Goal: Information Seeking & Learning: Understand process/instructions

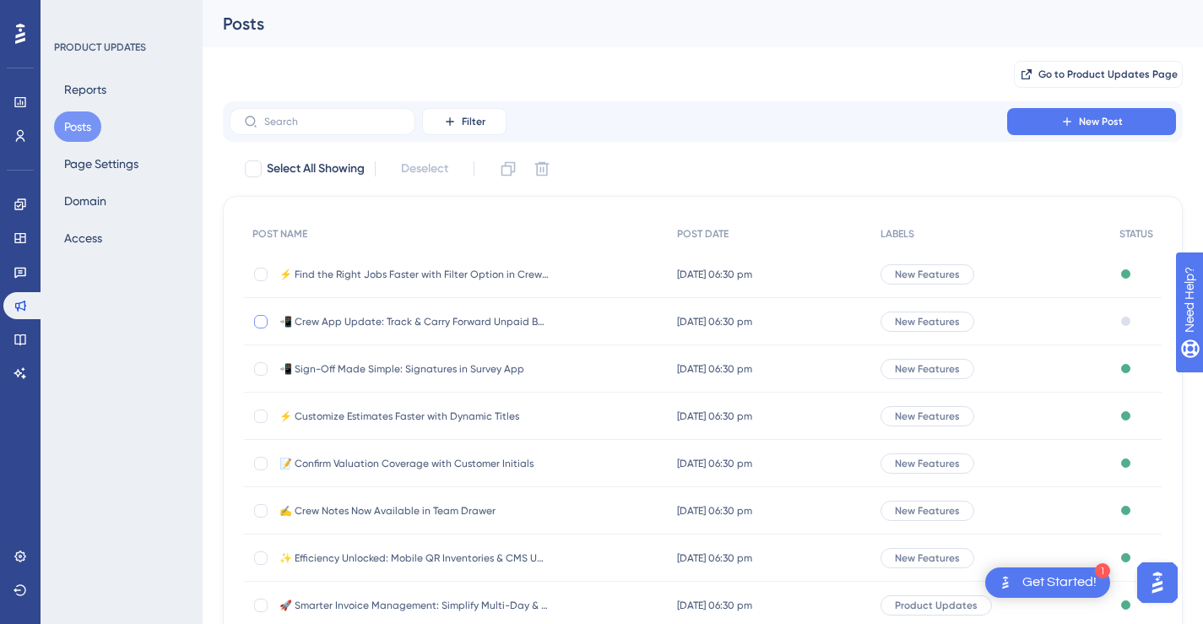
click at [262, 315] on div at bounding box center [261, 322] width 14 height 14
checkbox input "true"
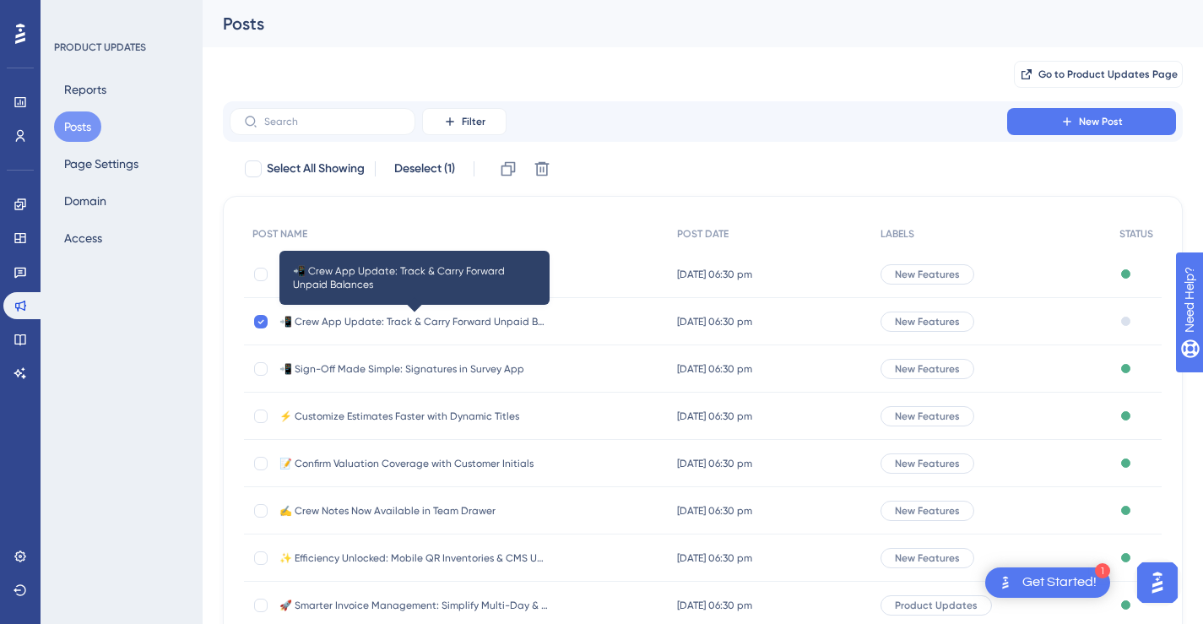
click at [461, 319] on span "📲 Crew App Update: Track & Carry Forward Unpaid Balances" at bounding box center [414, 322] width 270 height 14
click at [461, 0] on html "1 Get Started! Performance Users Engagement Widgets Feedback Product Updates Kn…" at bounding box center [601, 0] width 1203 height 0
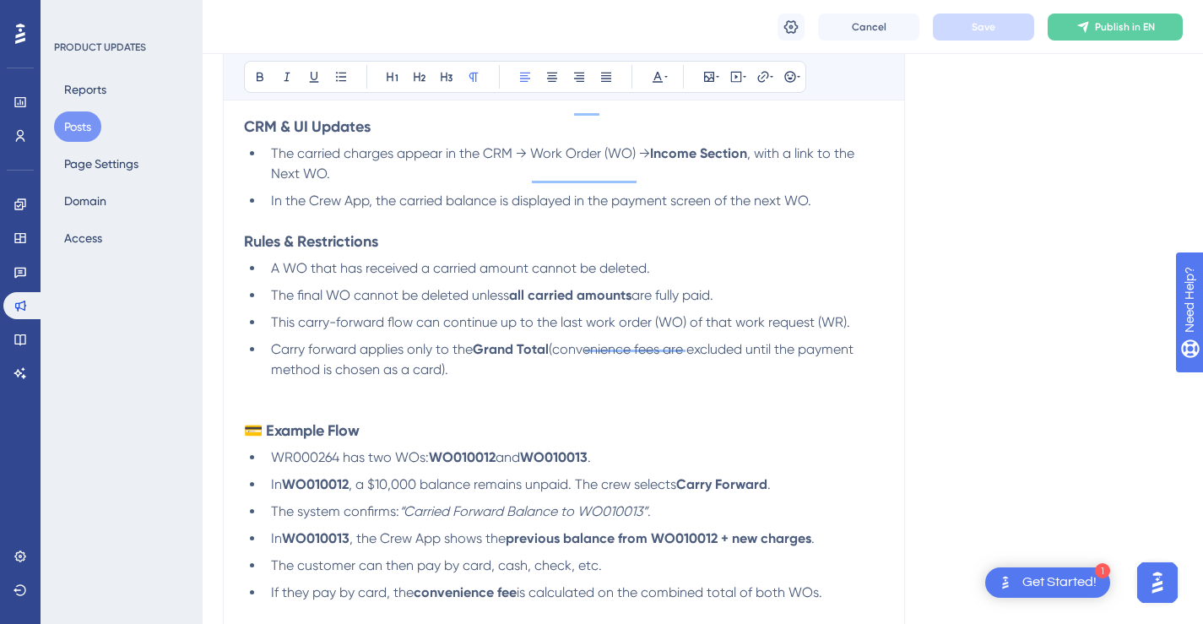
scroll to position [1032, 0]
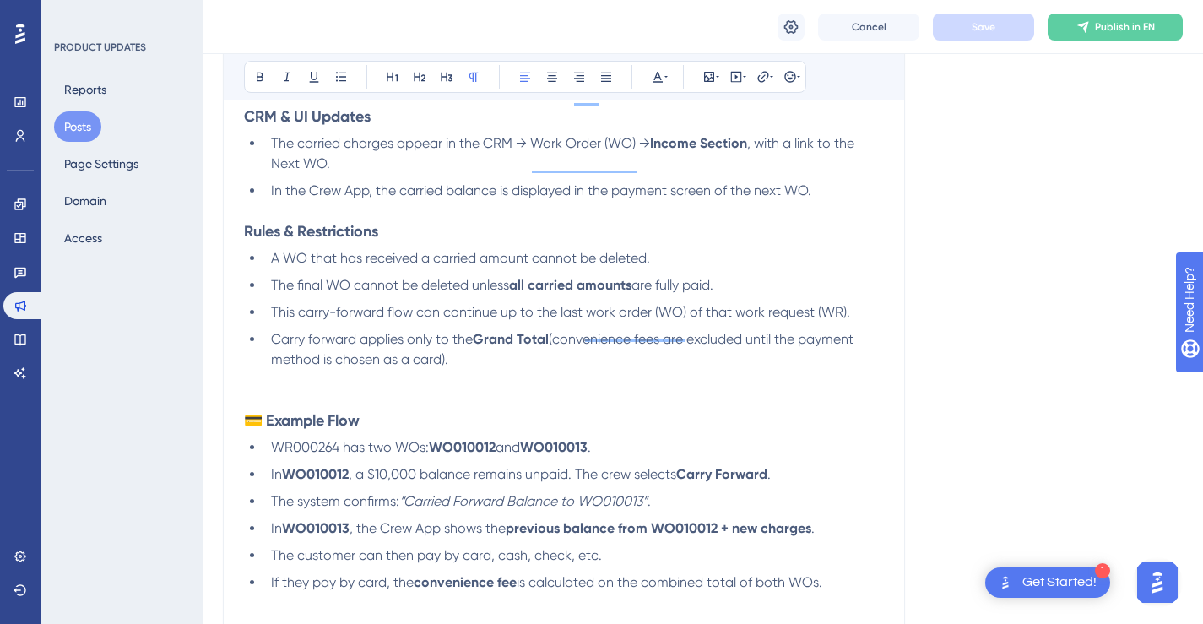
click at [564, 370] on li "Carry forward applies only to the Grand Total (convenience fees are excluded un…" at bounding box center [574, 349] width 620 height 41
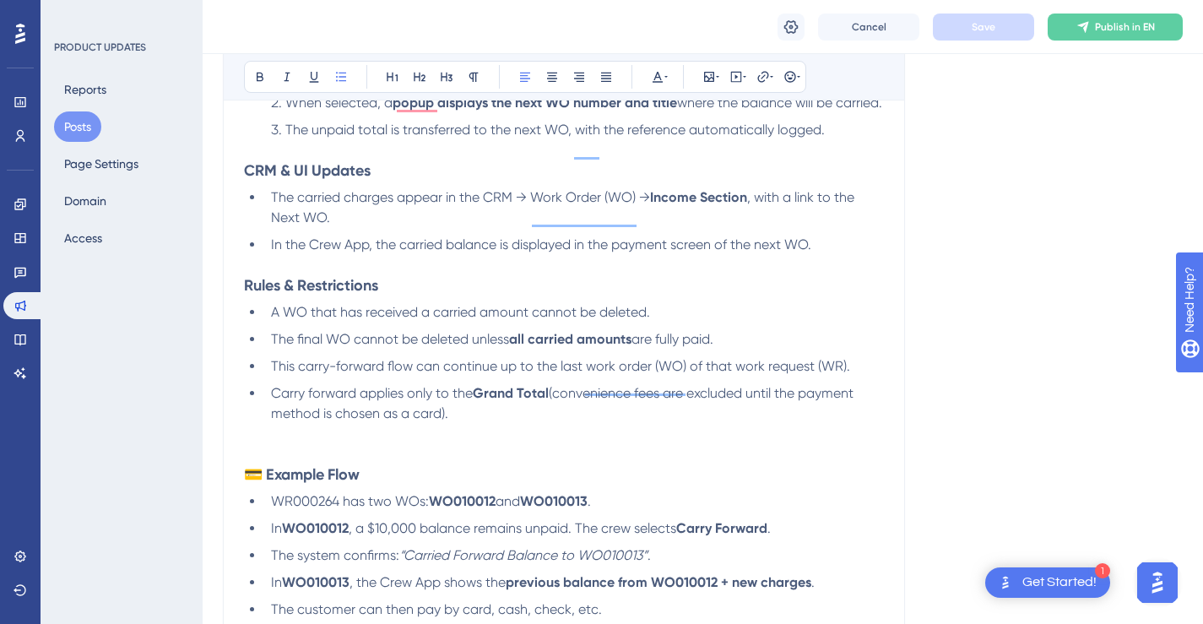
scroll to position [980, 0]
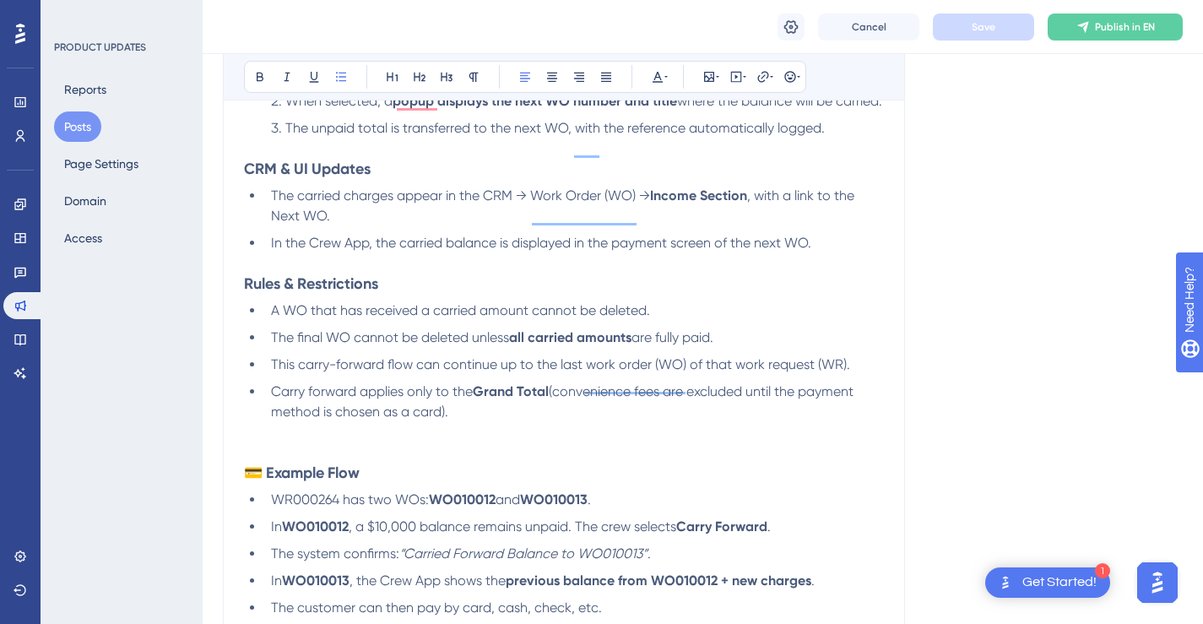
click at [393, 463] on p "To enrich screen reader interactions, please activate Accessibility in Grammarl…" at bounding box center [564, 452] width 640 height 20
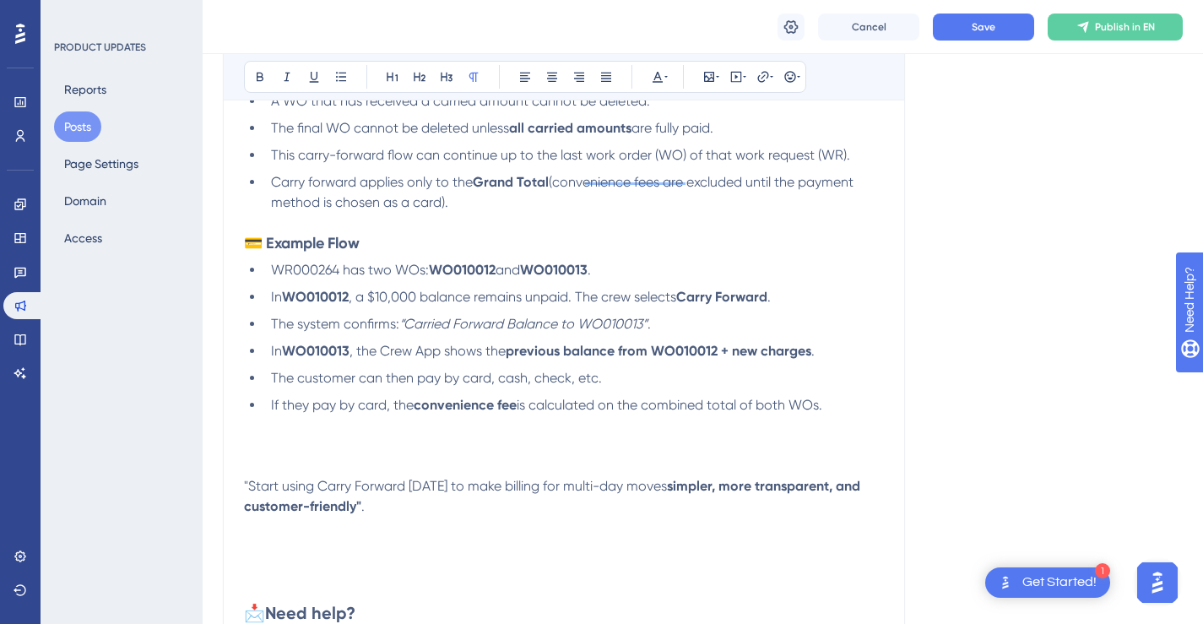
scroll to position [1214, 0]
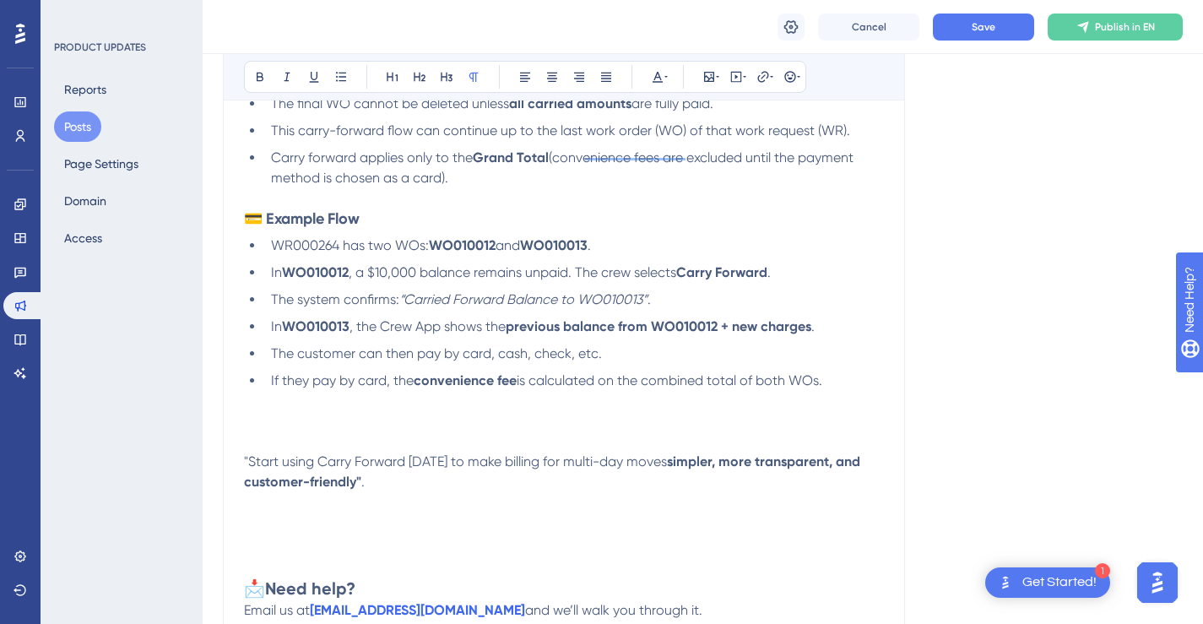
click at [844, 391] on li "If they pay by card, the convenience fee is calculated on the combined total of…" at bounding box center [574, 381] width 620 height 20
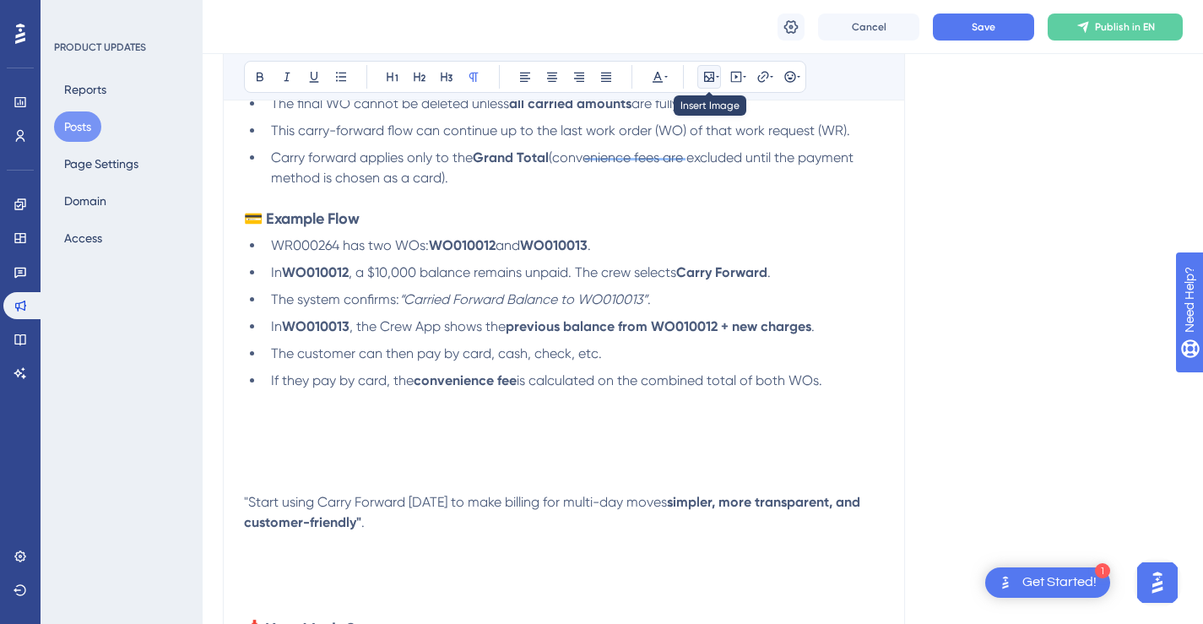
click at [711, 78] on icon at bounding box center [709, 77] width 10 height 10
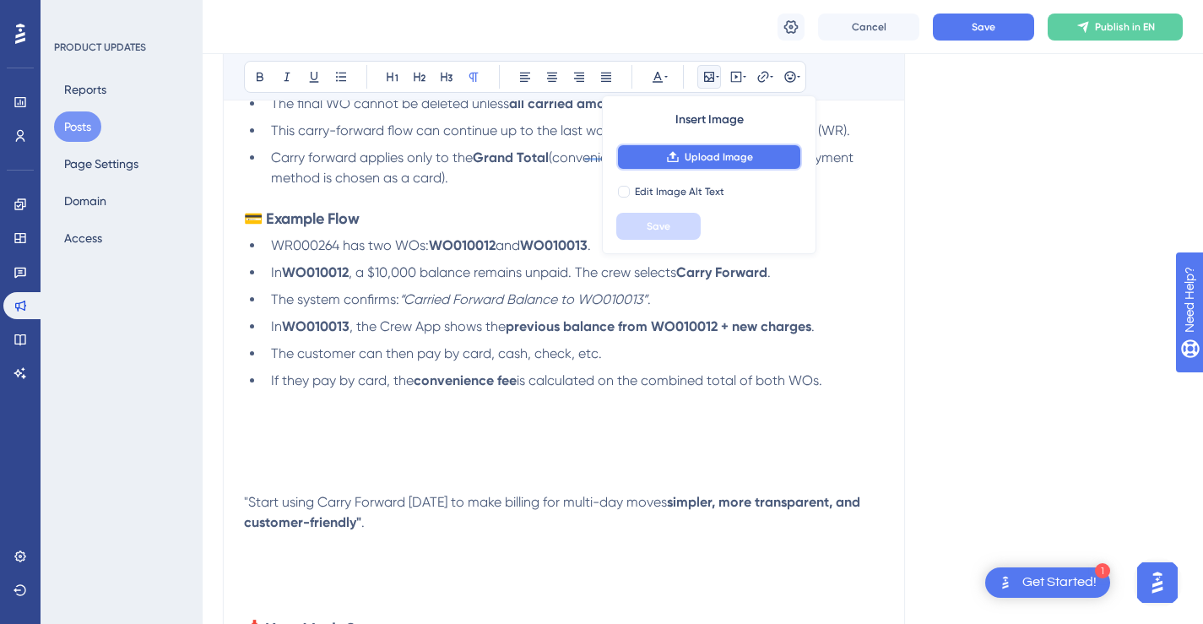
click at [734, 156] on span "Upload Image" at bounding box center [719, 157] width 68 height 14
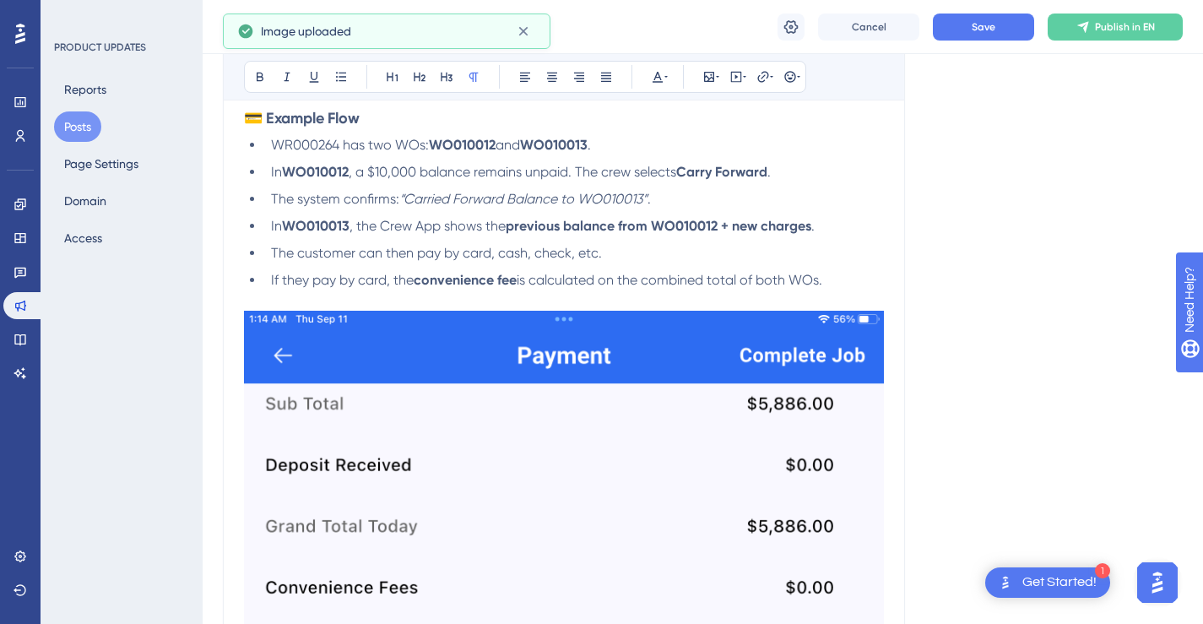
scroll to position [1359, 0]
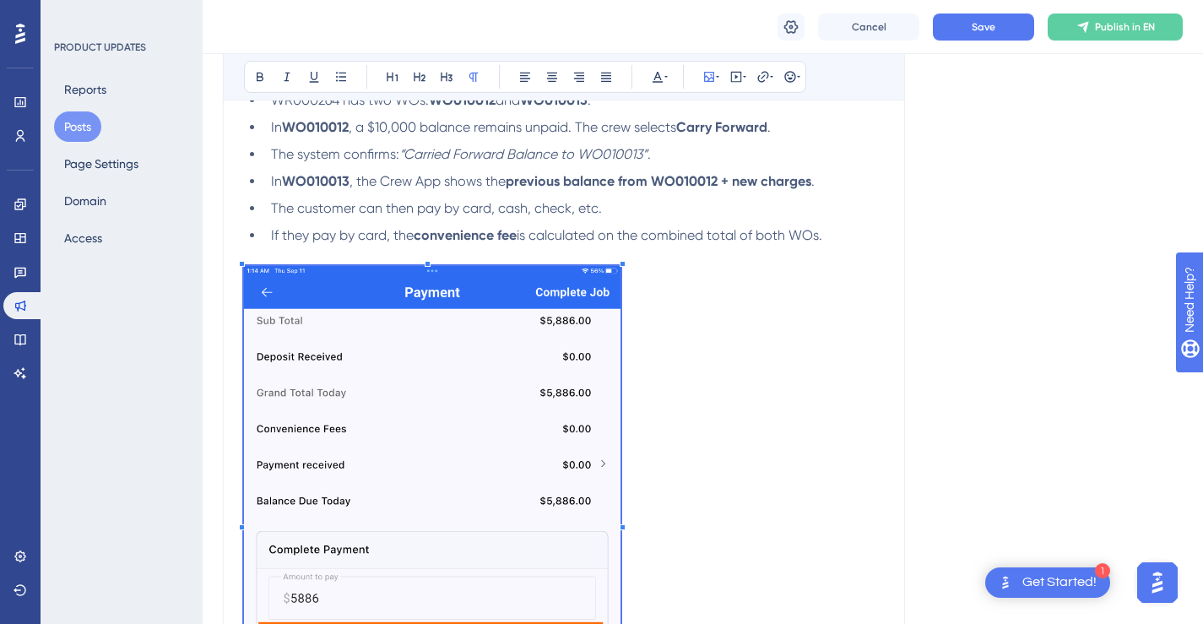
click at [506, 496] on span "To enrich screen reader interactions, please activate Accessibility in Grammarl…" at bounding box center [432, 520] width 377 height 508
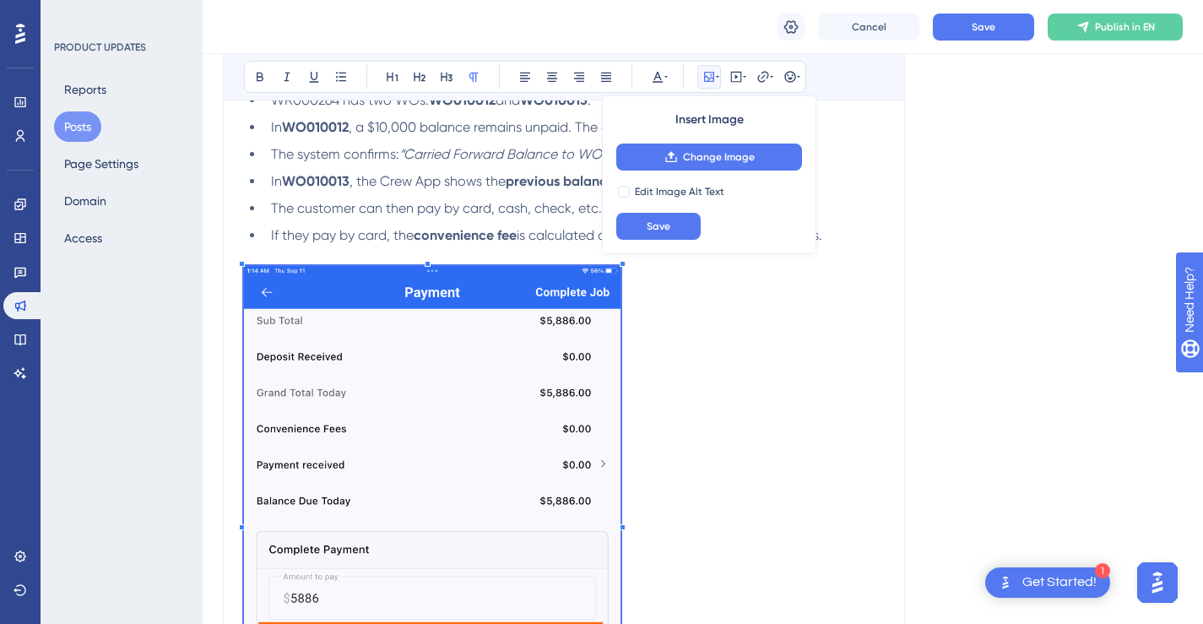
click at [685, 469] on p "To enrich screen reader interactions, please activate Accessibility in Grammarl…" at bounding box center [564, 520] width 640 height 508
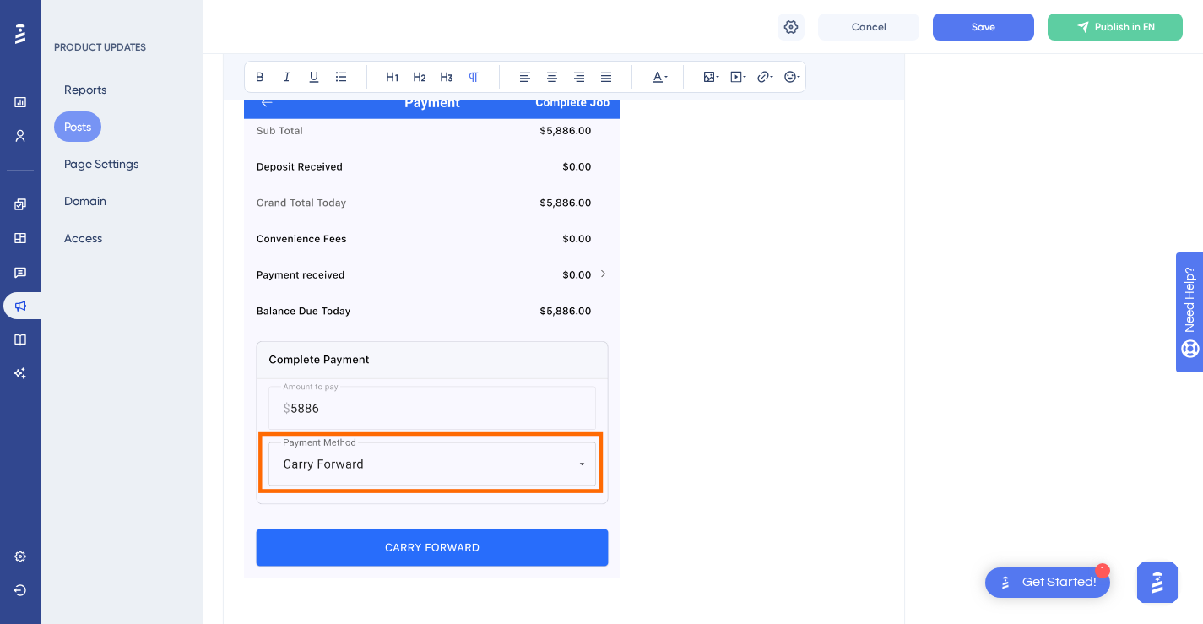
scroll to position [1559, 0]
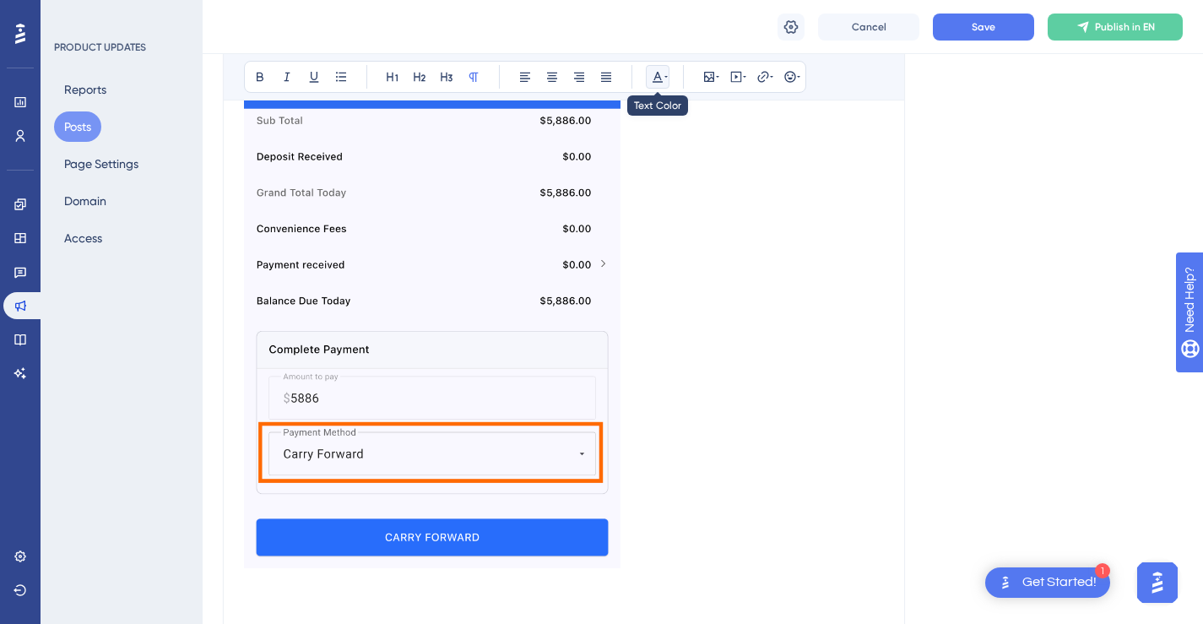
click at [662, 70] on icon at bounding box center [658, 77] width 14 height 14
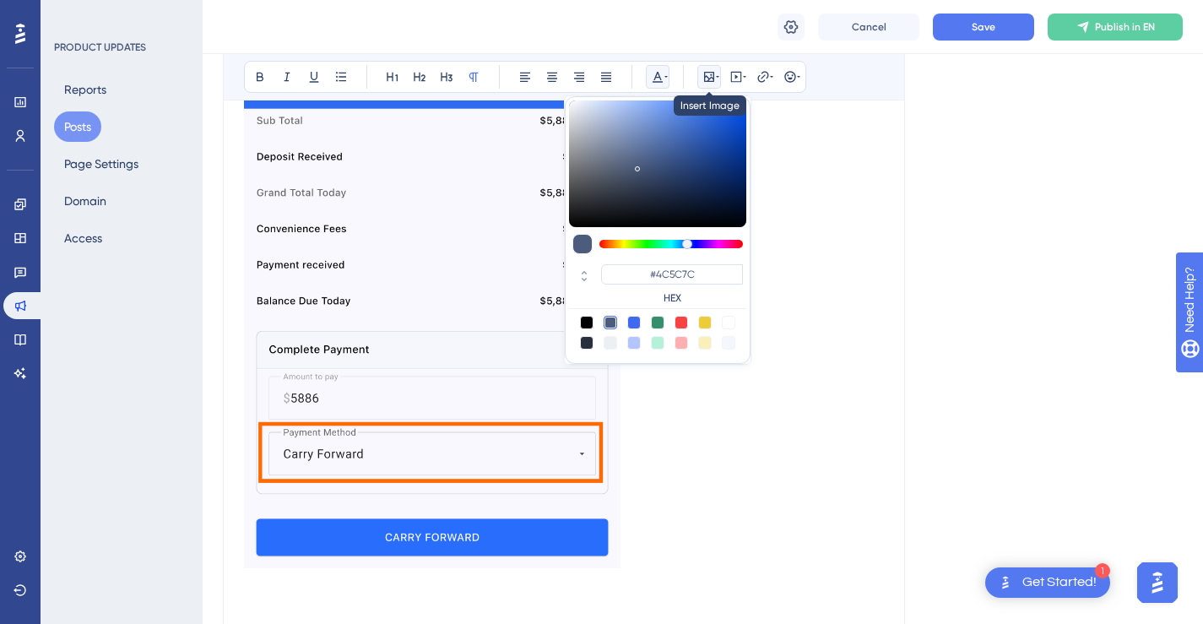
click at [711, 71] on icon at bounding box center [709, 77] width 14 height 14
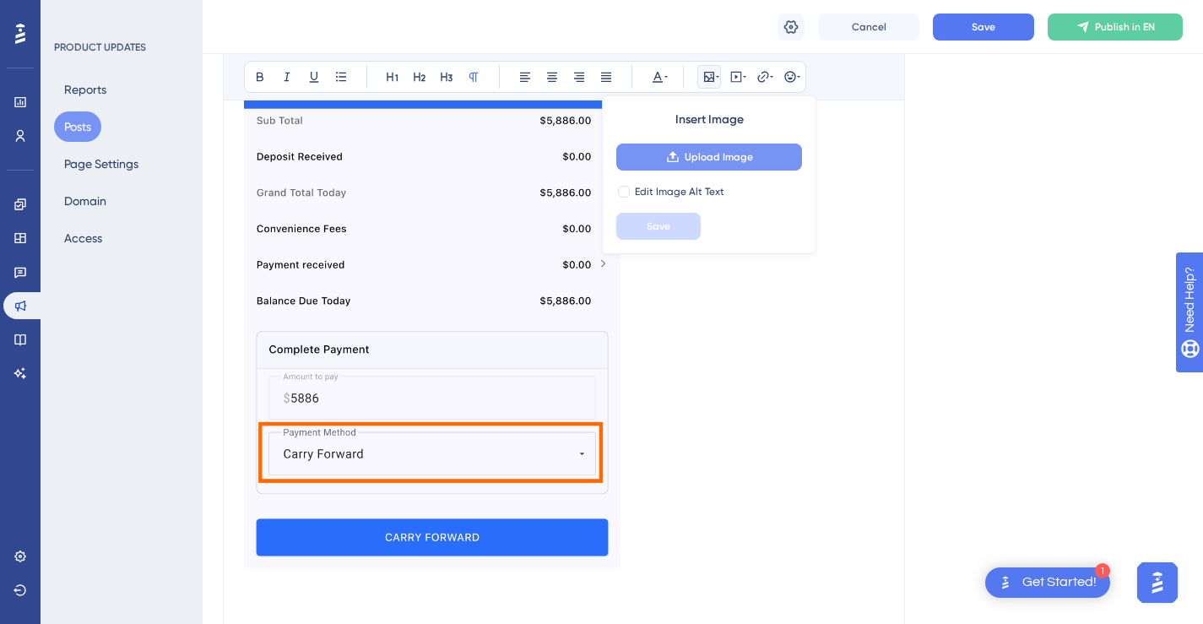
click at [715, 154] on span "Upload Image" at bounding box center [719, 157] width 68 height 14
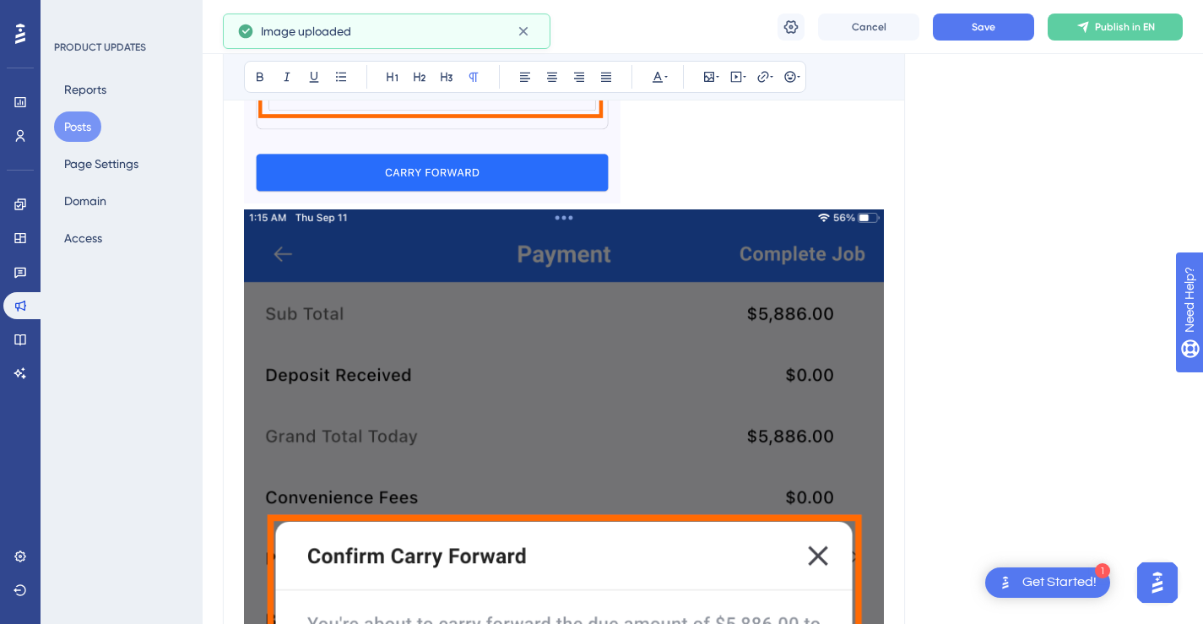
scroll to position [1926, 0]
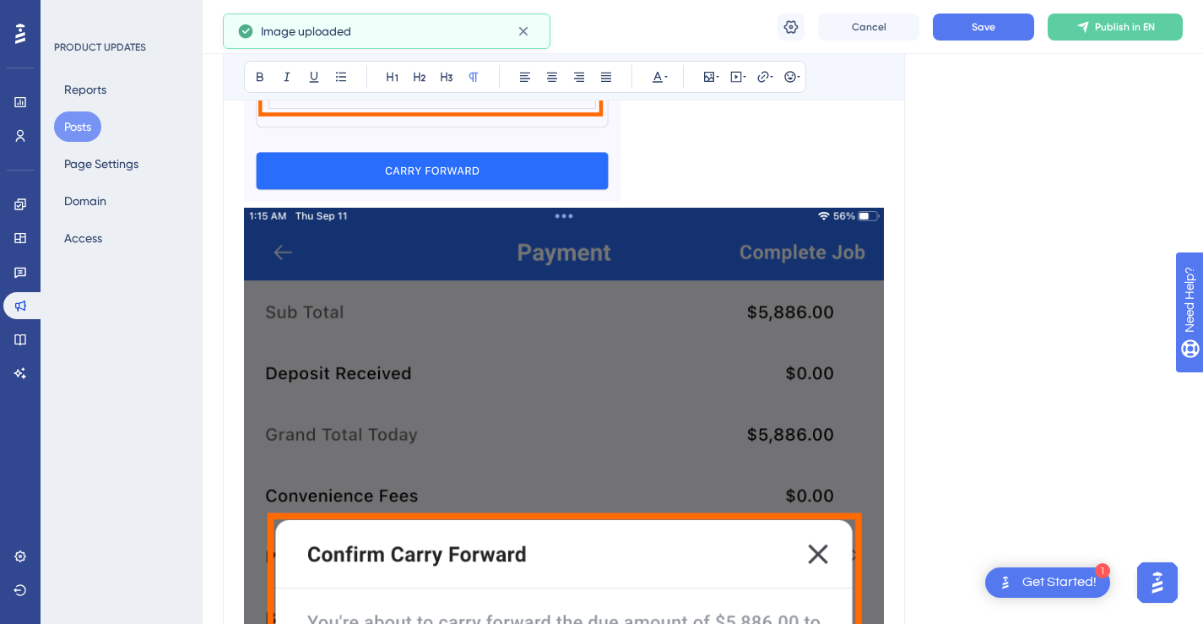
click at [799, 366] on img "To enrich screen reader interactions, please activate Accessibility in Grammarl…" at bounding box center [564, 634] width 640 height 853
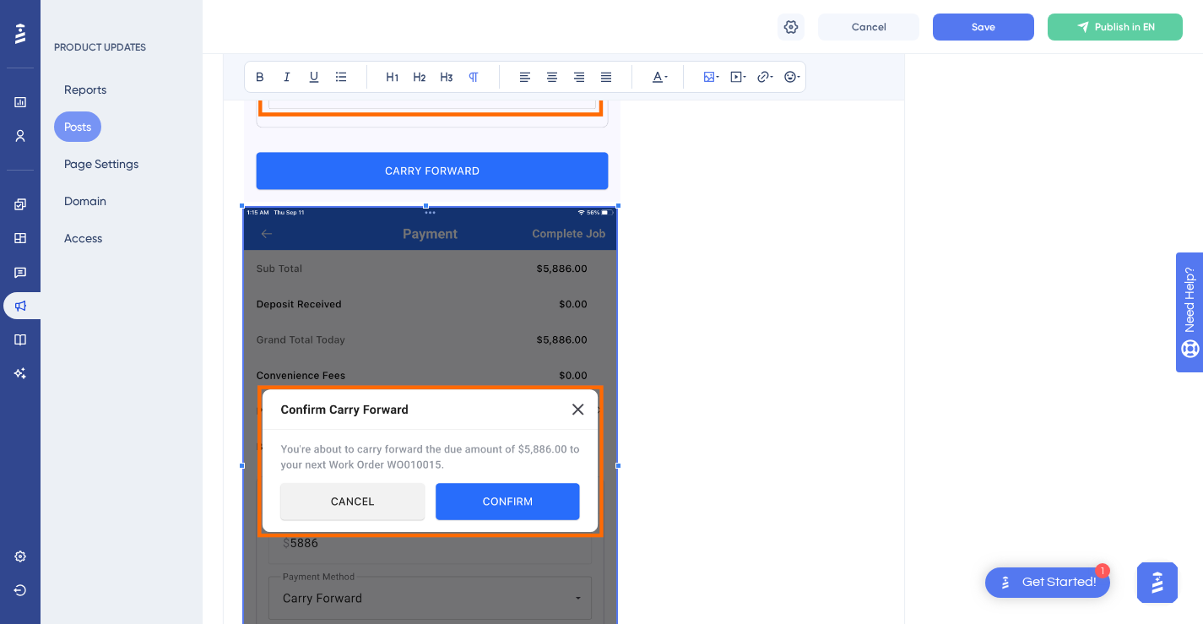
click at [510, 416] on span "To enrich screen reader interactions, please activate Accessibility in Grammarl…" at bounding box center [430, 459] width 372 height 502
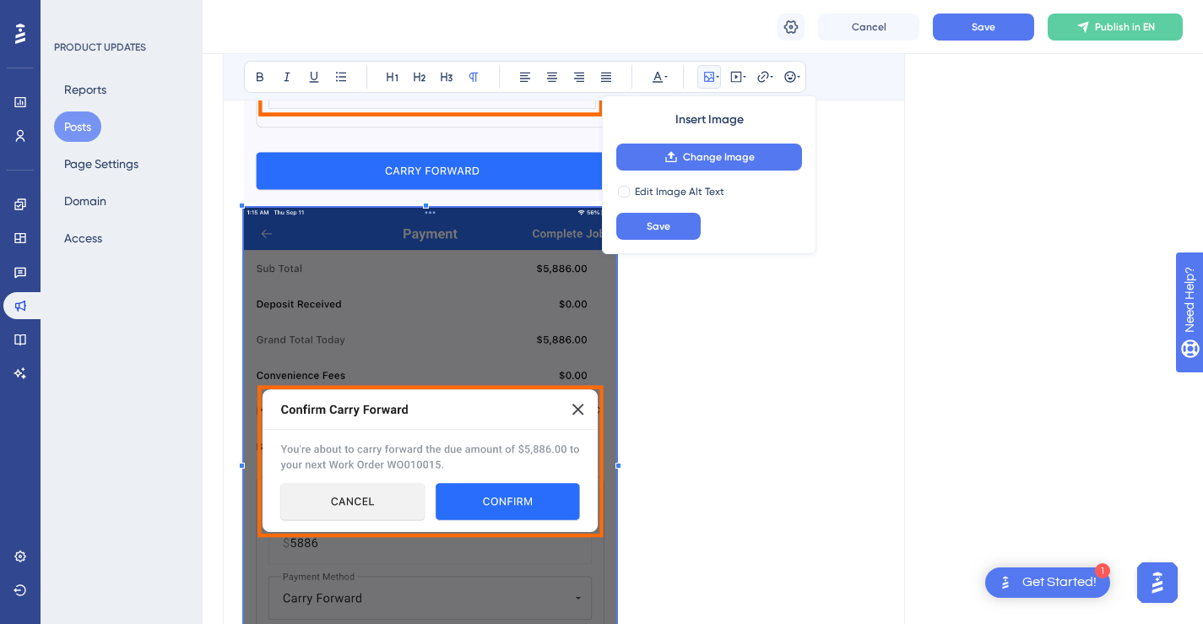
click at [662, 447] on p "To enrich screen reader interactions, please activate Accessibility in Grammarl…" at bounding box center [564, 459] width 640 height 502
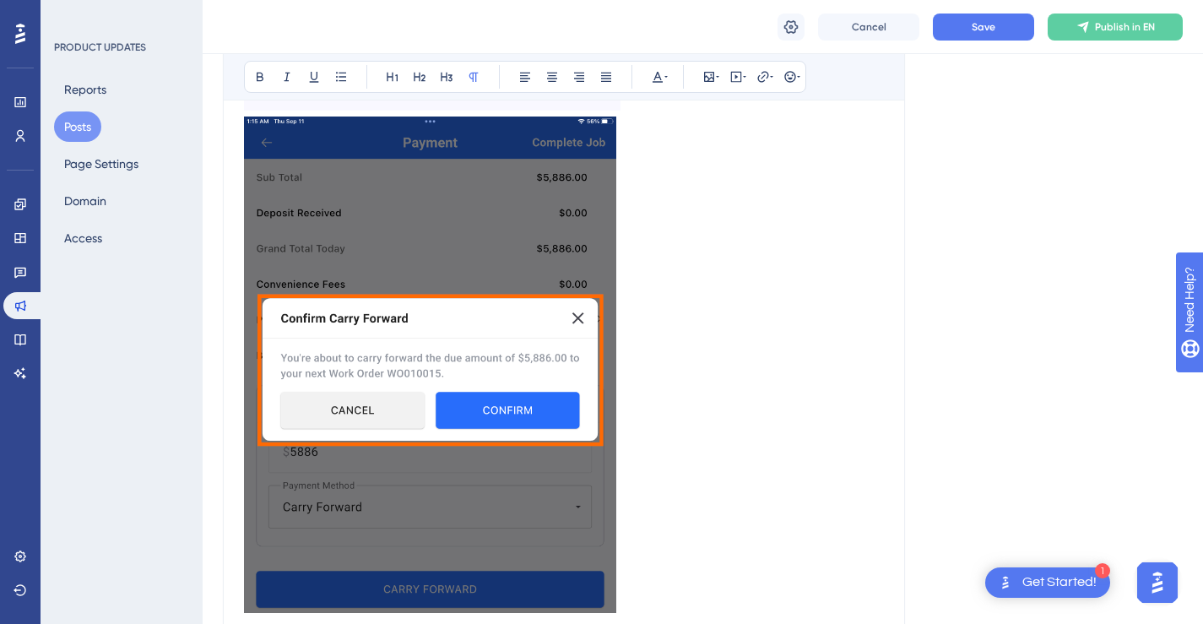
scroll to position [2084, 0]
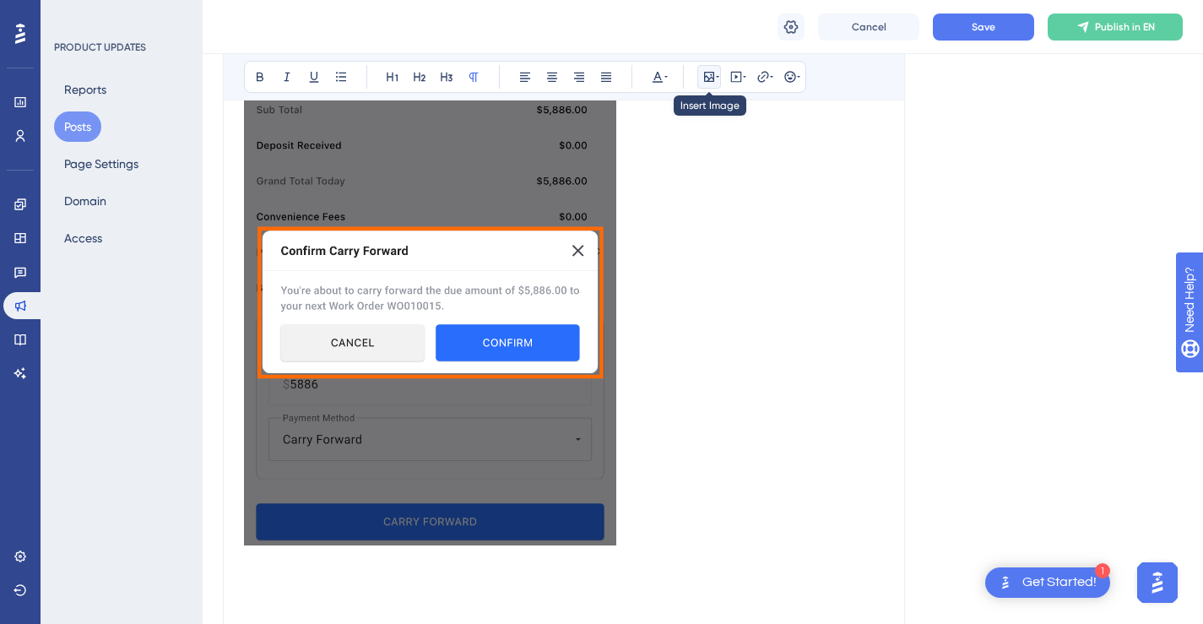
click at [720, 78] on button at bounding box center [709, 77] width 24 height 24
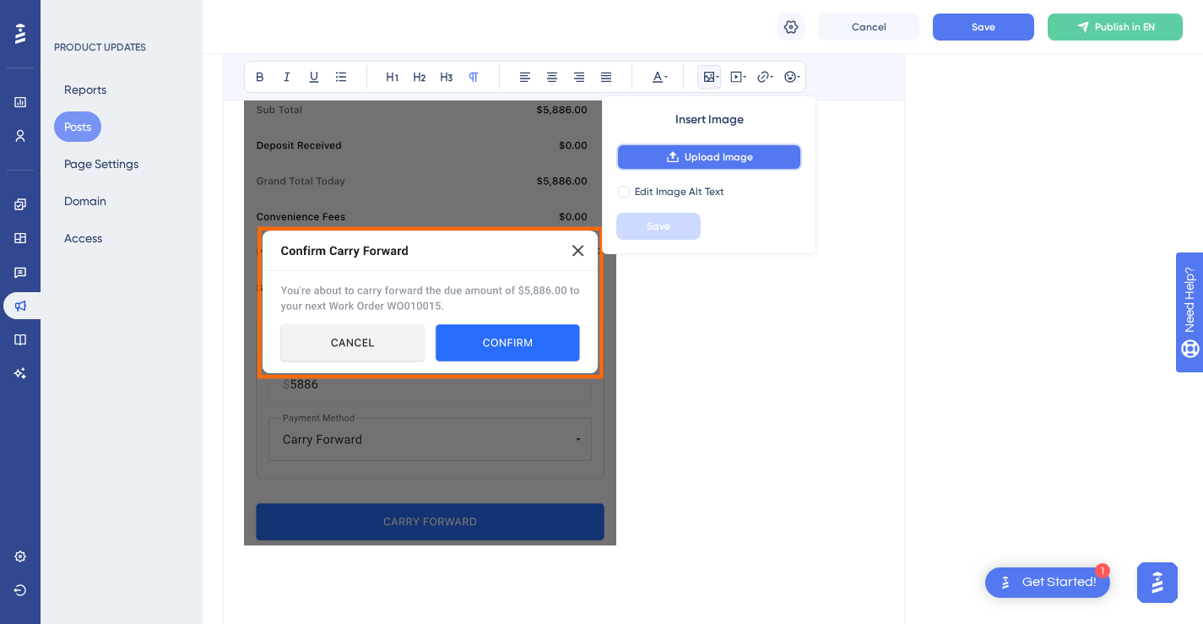
click at [720, 160] on span "Upload Image" at bounding box center [719, 157] width 68 height 14
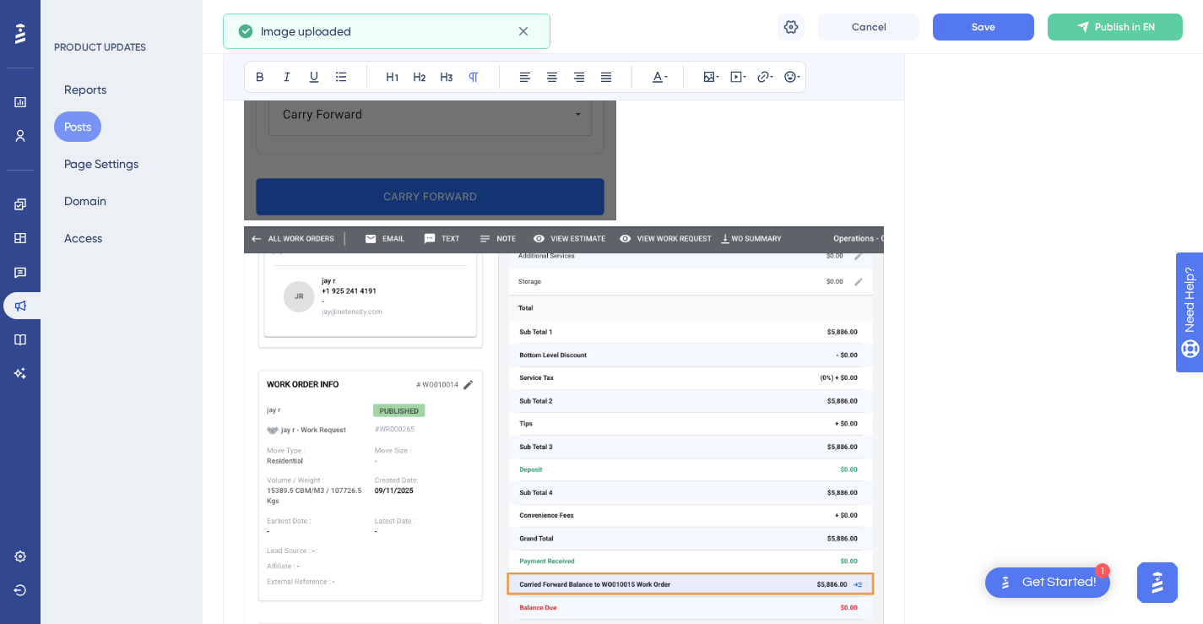
scroll to position [2456, 0]
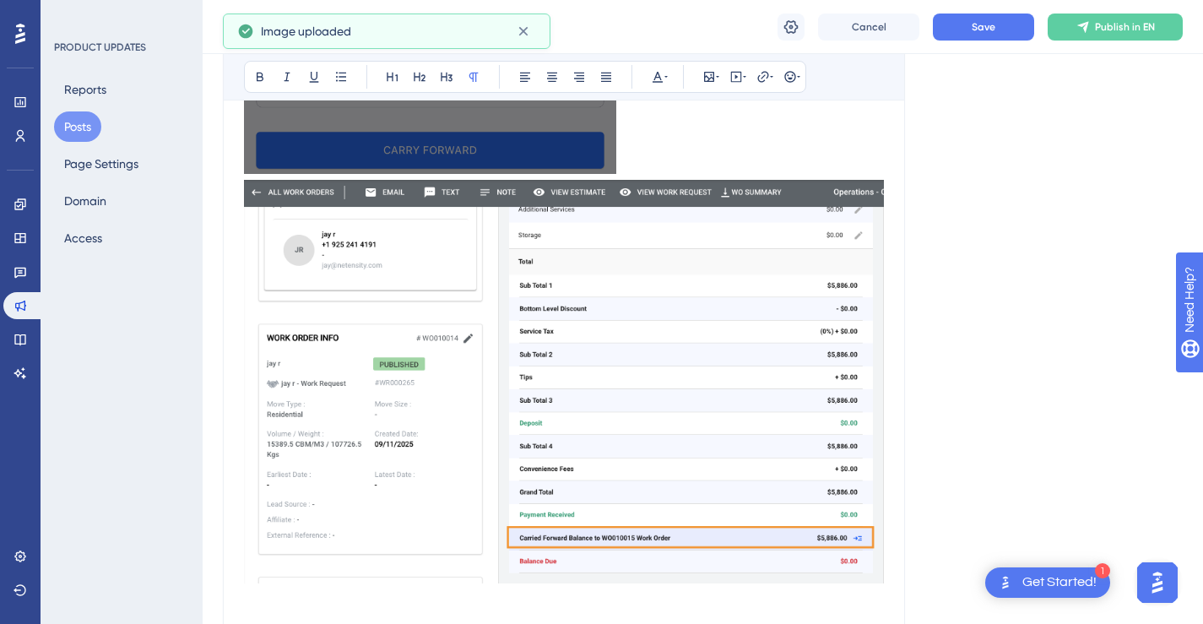
click at [603, 290] on img "To enrich screen reader interactions, please activate Accessibility in Grammarl…" at bounding box center [564, 382] width 640 height 404
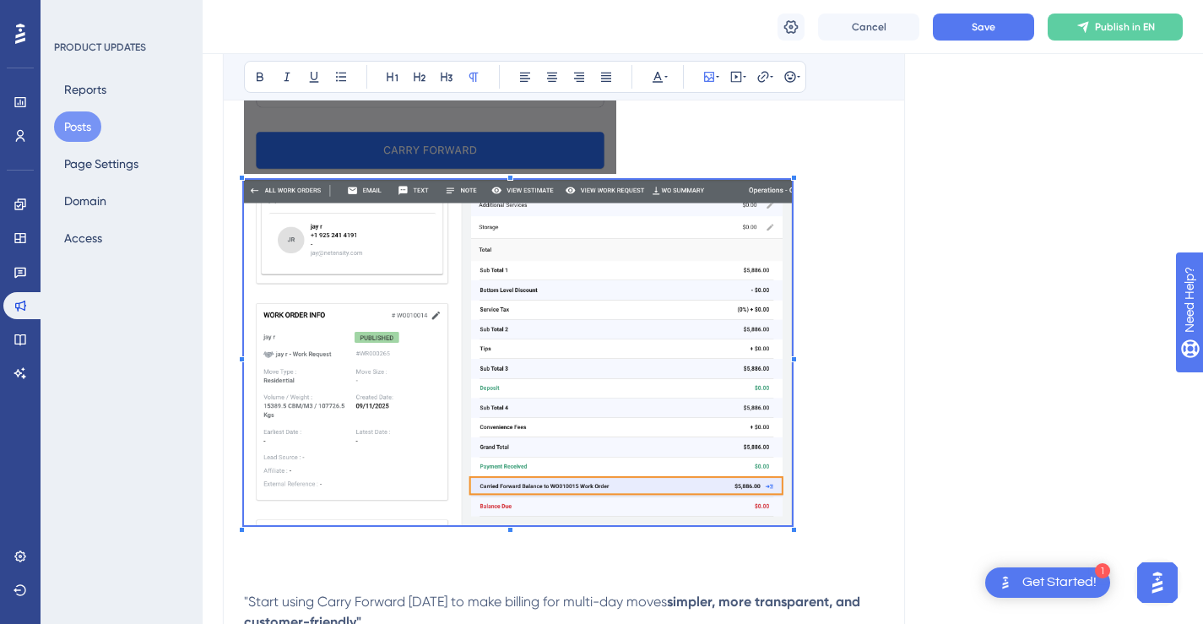
click at [332, 275] on span "To enrich screen reader interactions, please activate Accessibility in Grammarl…" at bounding box center [518, 356] width 548 height 352
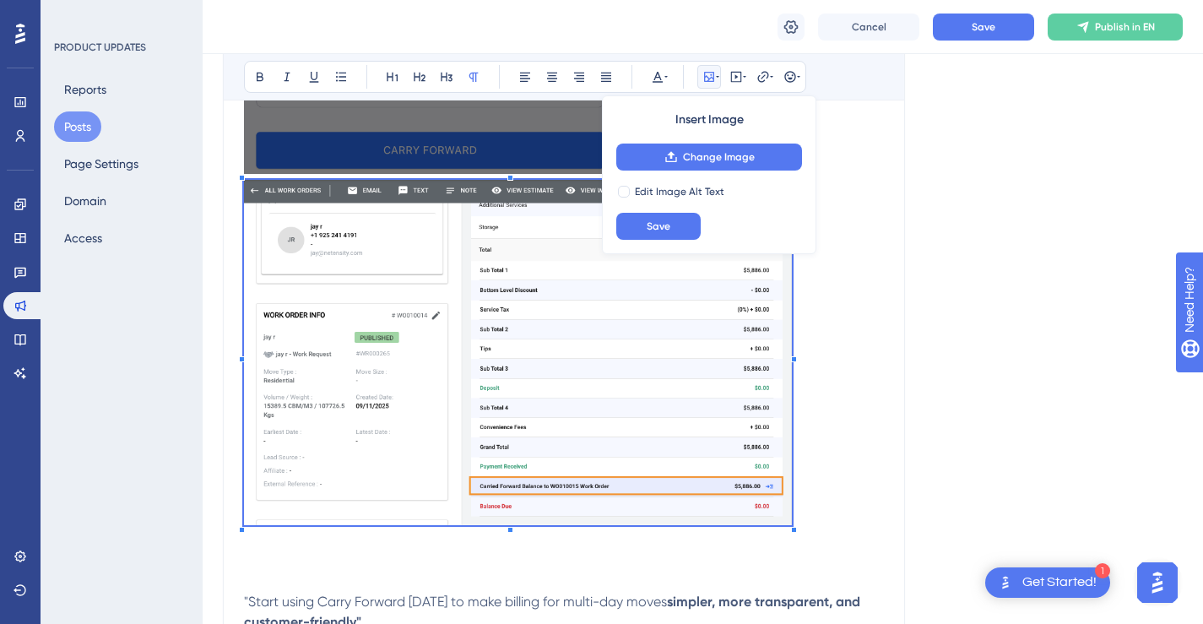
click at [818, 495] on p "To enrich screen reader interactions, please activate Accessibility in Grammarl…" at bounding box center [564, 356] width 640 height 352
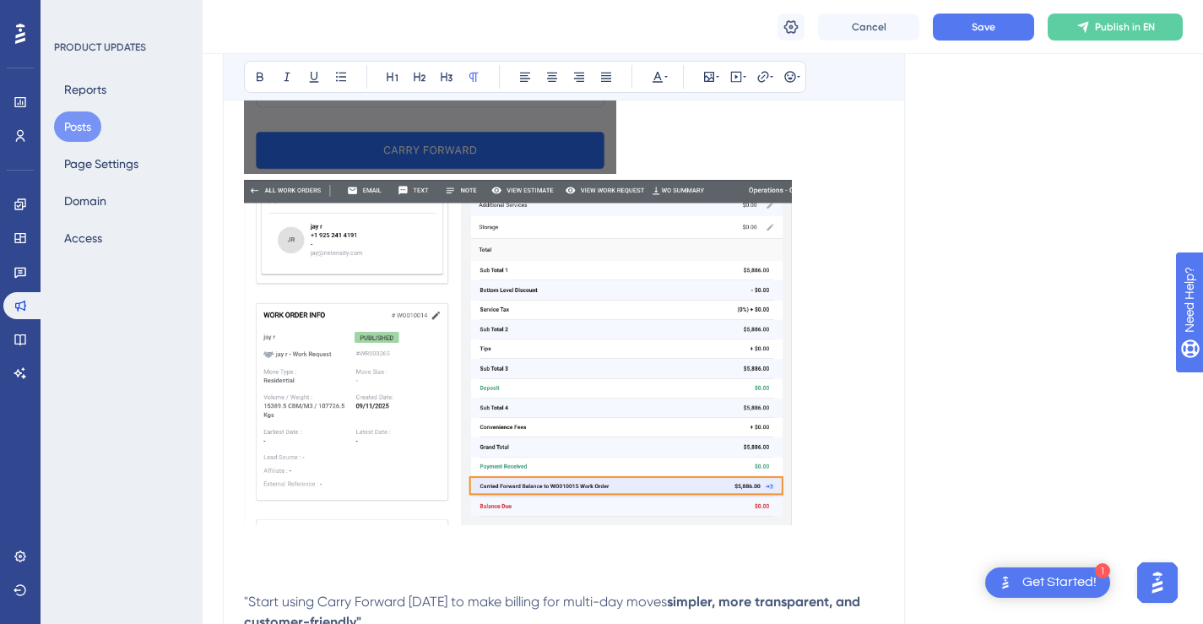
click at [818, 495] on p "To enrich screen reader interactions, please activate Accessibility in Grammarl…" at bounding box center [564, 356] width 640 height 352
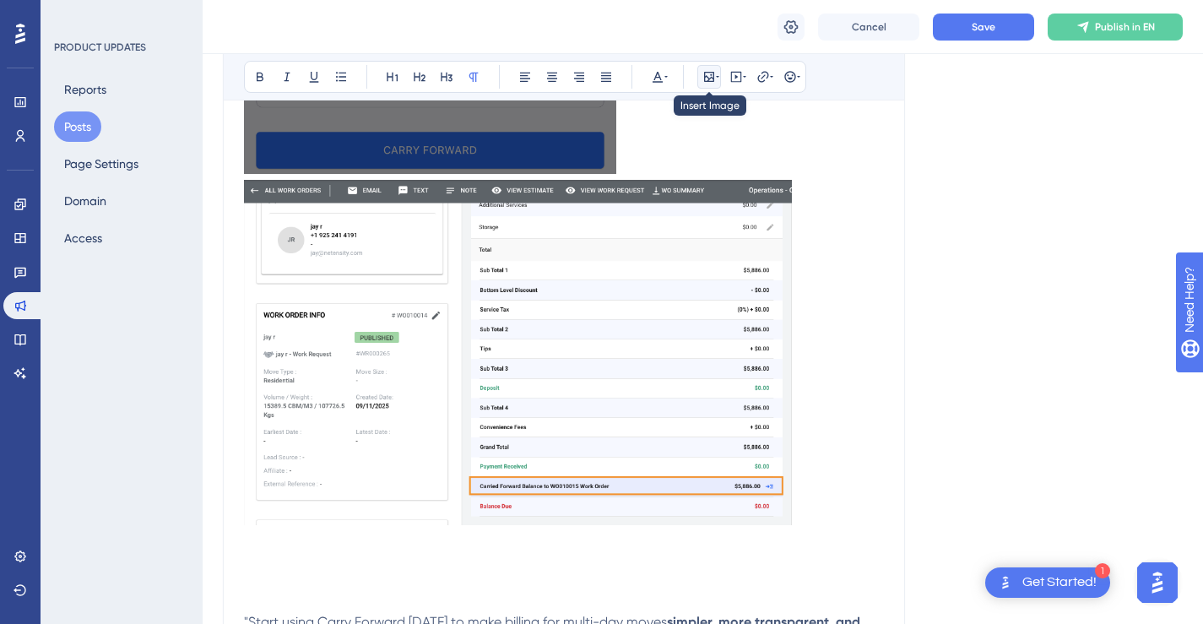
click at [711, 79] on icon at bounding box center [709, 77] width 14 height 14
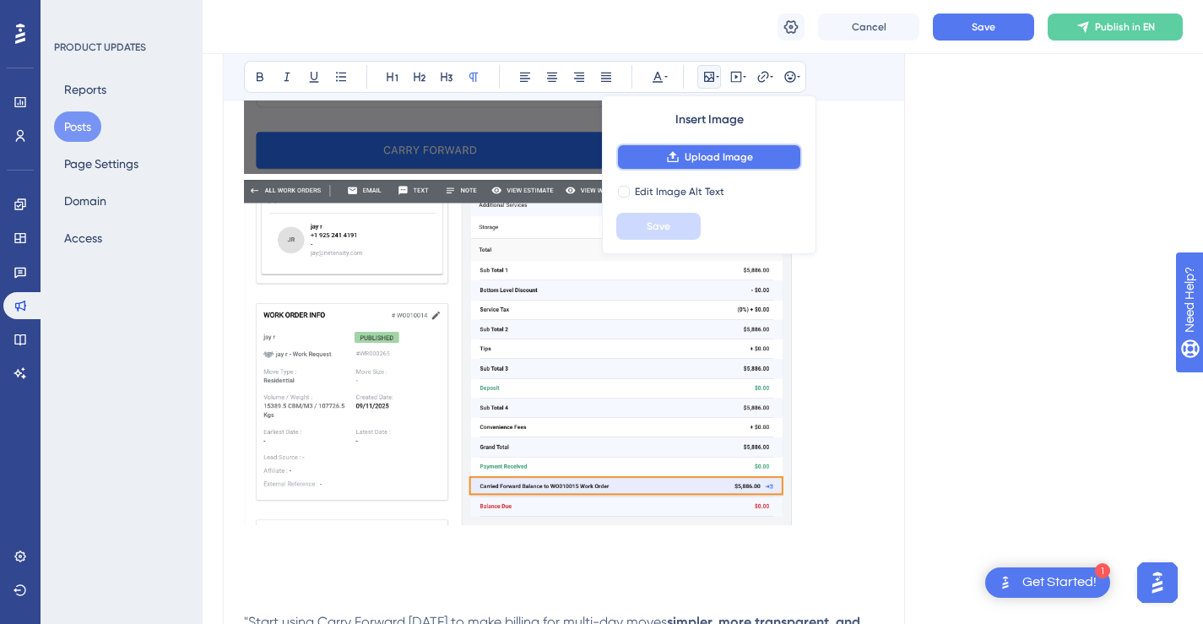
click at [722, 150] on span "Upload Image" at bounding box center [719, 157] width 68 height 14
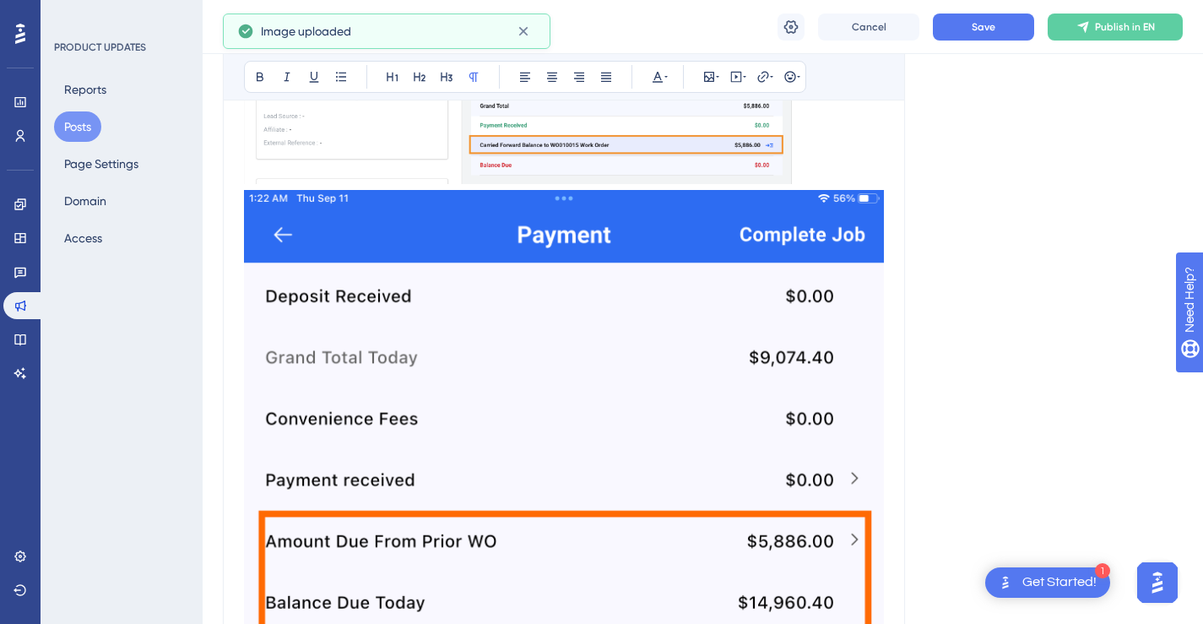
scroll to position [2856, 0]
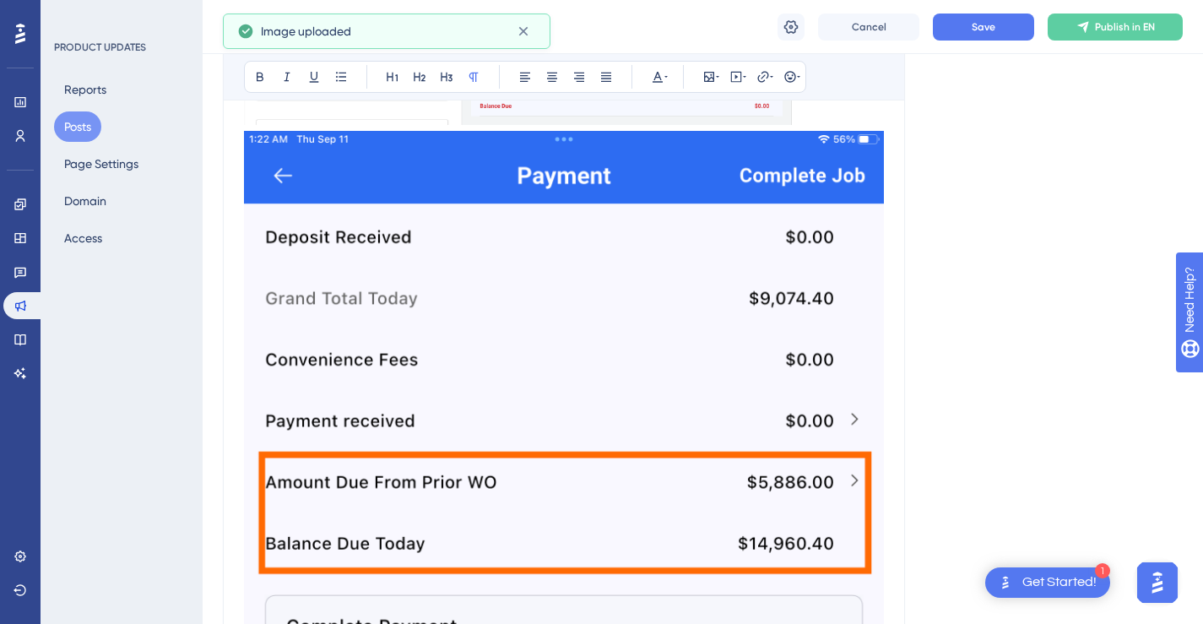
click at [677, 319] on img "To enrich screen reader interactions, please activate Accessibility in Grammarl…" at bounding box center [564, 557] width 640 height 853
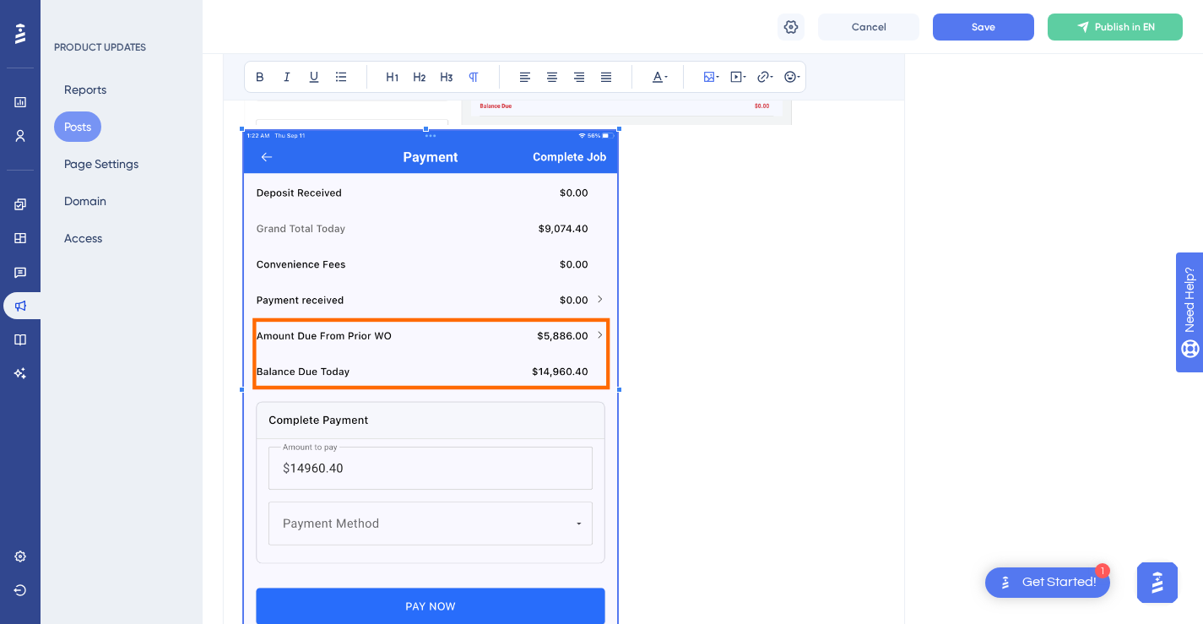
click at [615, 210] on span "To enrich screen reader interactions, please activate Accessibility in Grammarl…" at bounding box center [430, 382] width 373 height 503
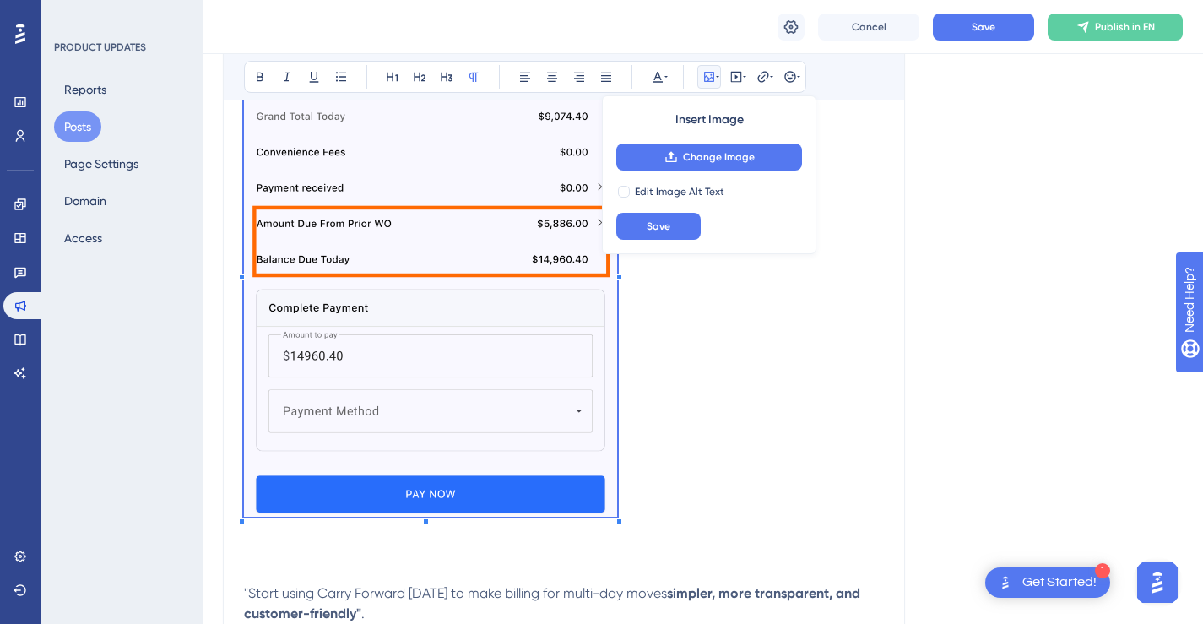
scroll to position [2969, 0]
click at [667, 365] on p "To enrich screen reader interactions, please activate Accessibility in Grammarl…" at bounding box center [564, 269] width 640 height 503
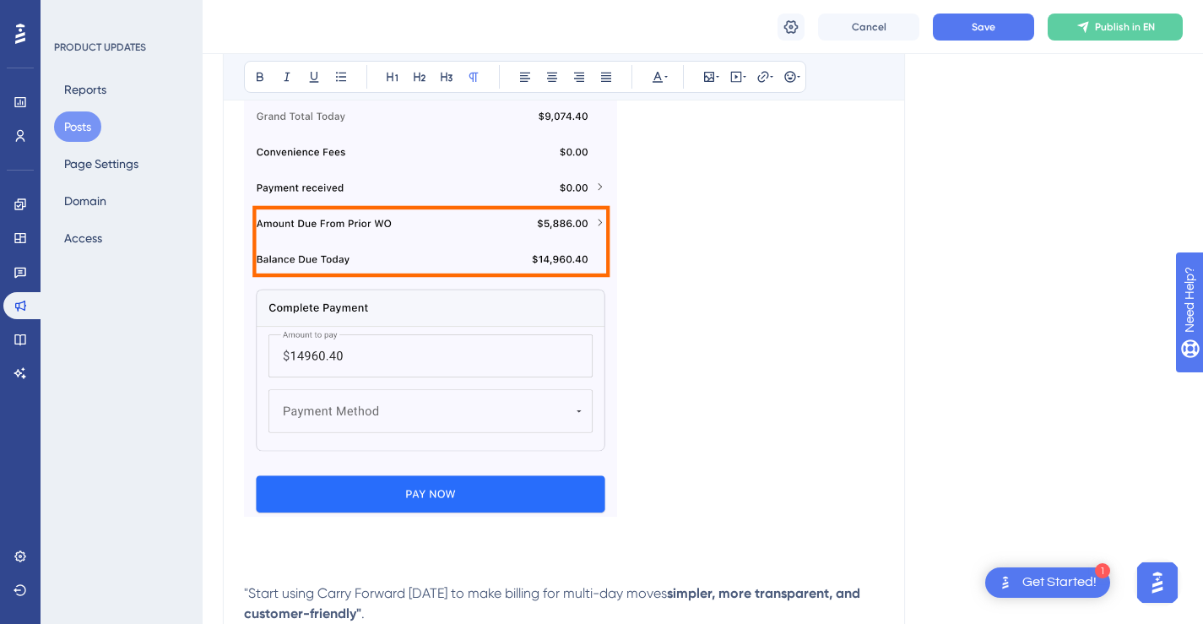
scroll to position [2973, 0]
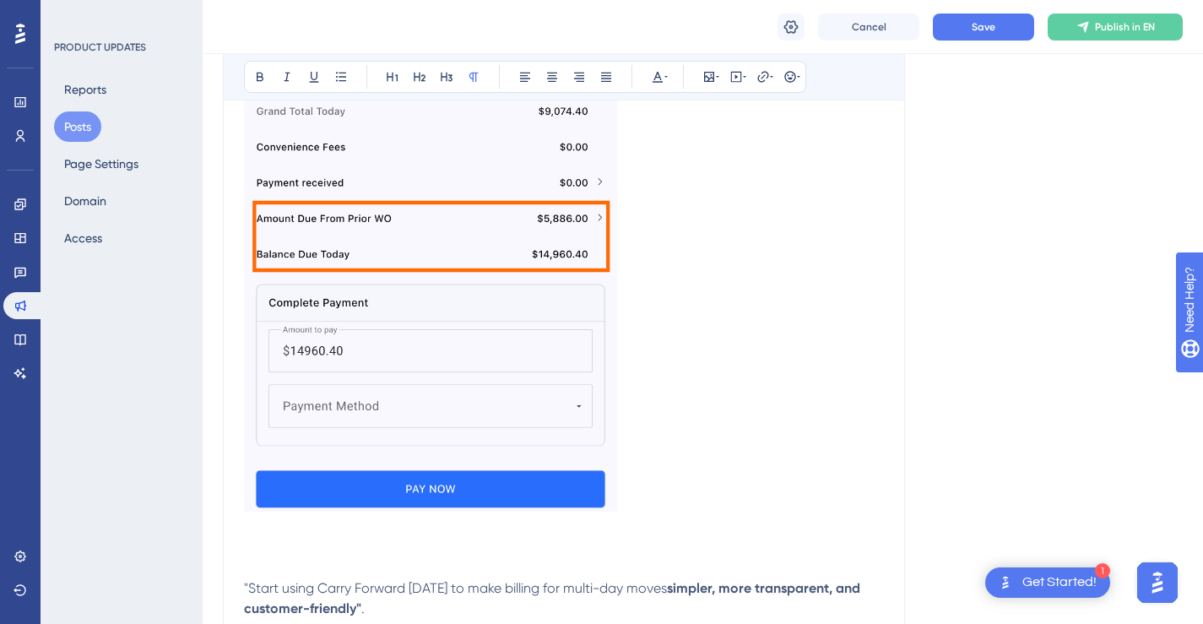
click at [668, 375] on p "To enrich screen reader interactions, please activate Accessibility in Grammarl…" at bounding box center [564, 265] width 640 height 503
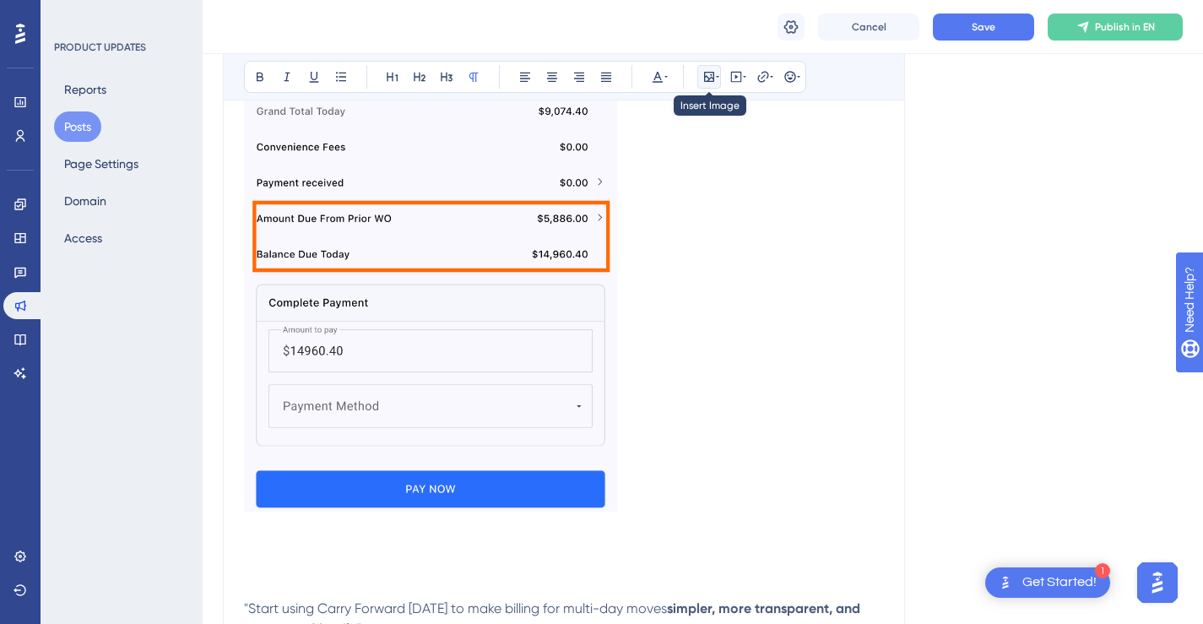
click at [713, 78] on icon at bounding box center [709, 77] width 10 height 10
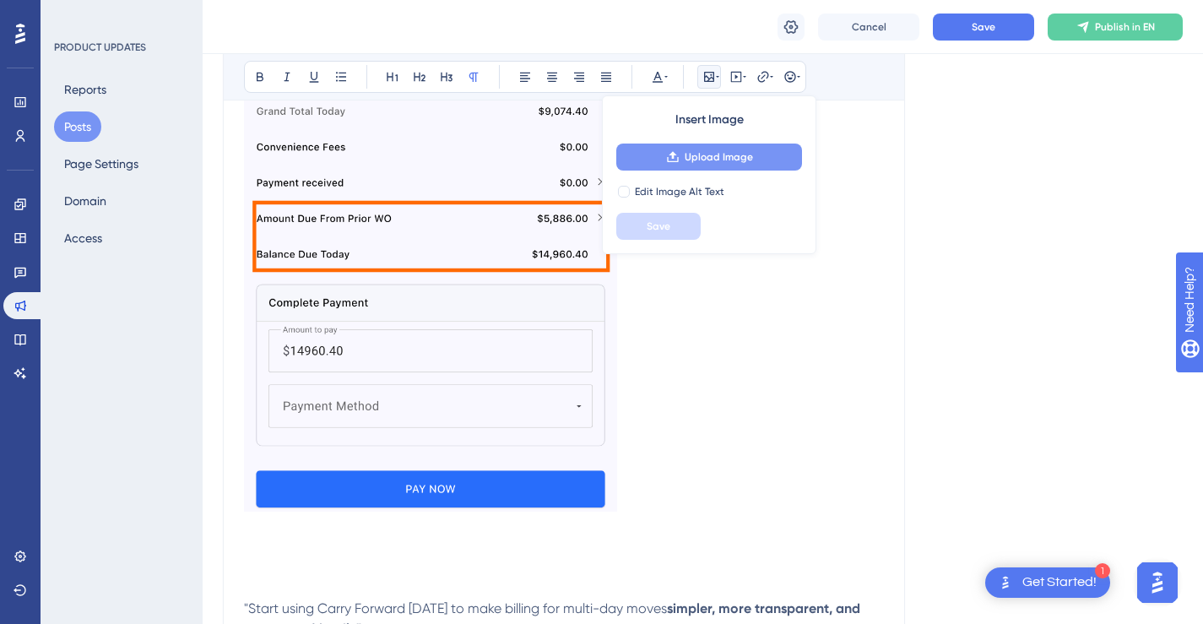
click at [707, 152] on span "Upload Image" at bounding box center [719, 157] width 68 height 14
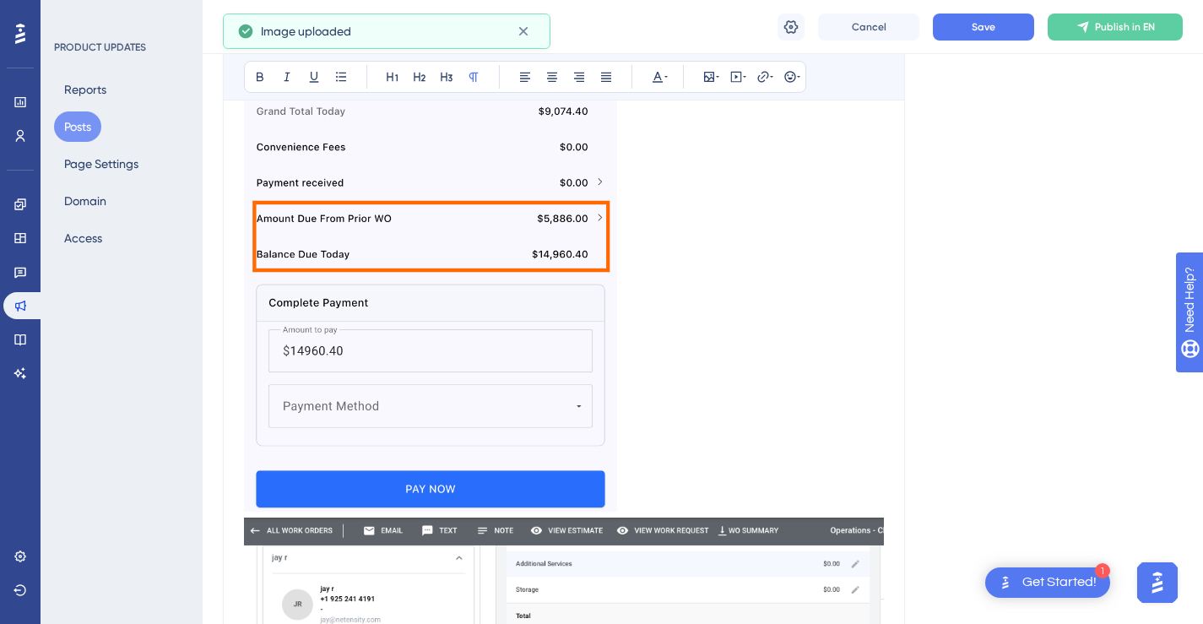
scroll to position [3227, 0]
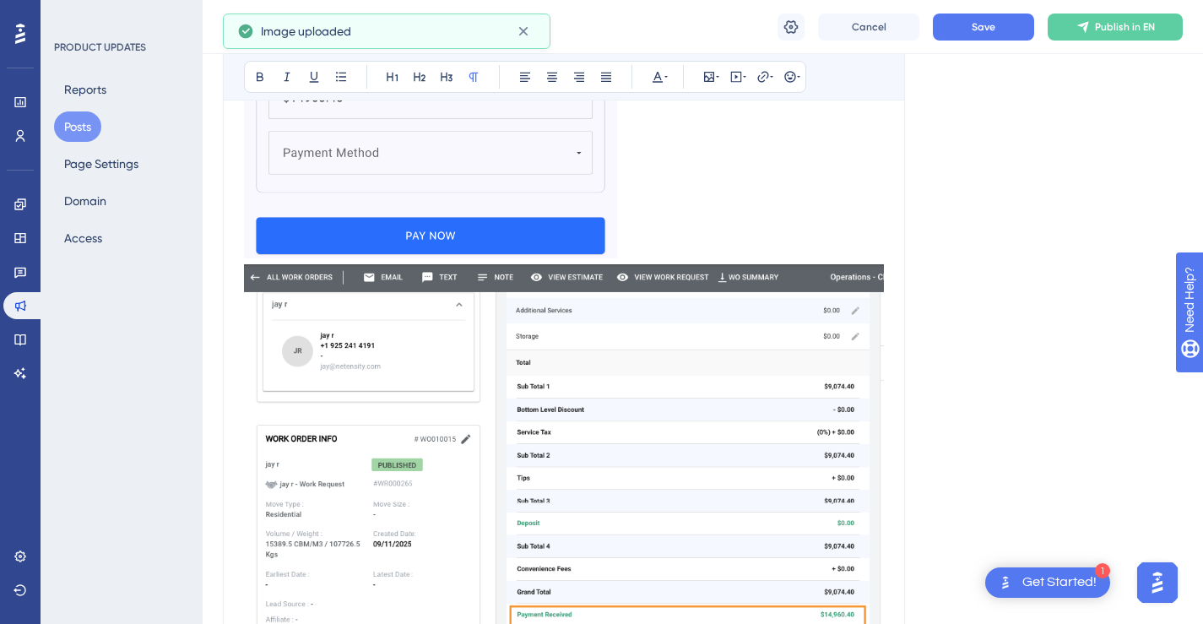
click at [683, 346] on img "To enrich screen reader interactions, please activate Accessibility in Grammarl…" at bounding box center [564, 474] width 640 height 420
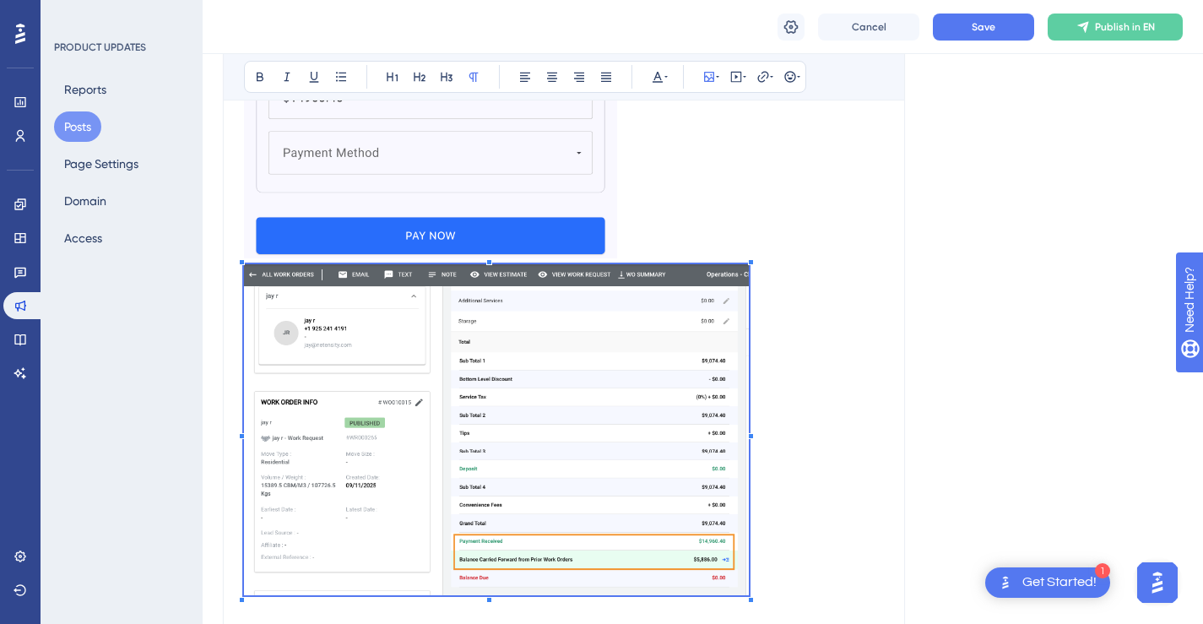
click at [749, 322] on p "To enrich screen reader interactions, please activate Accessibility in Grammarl…" at bounding box center [564, 432] width 640 height 337
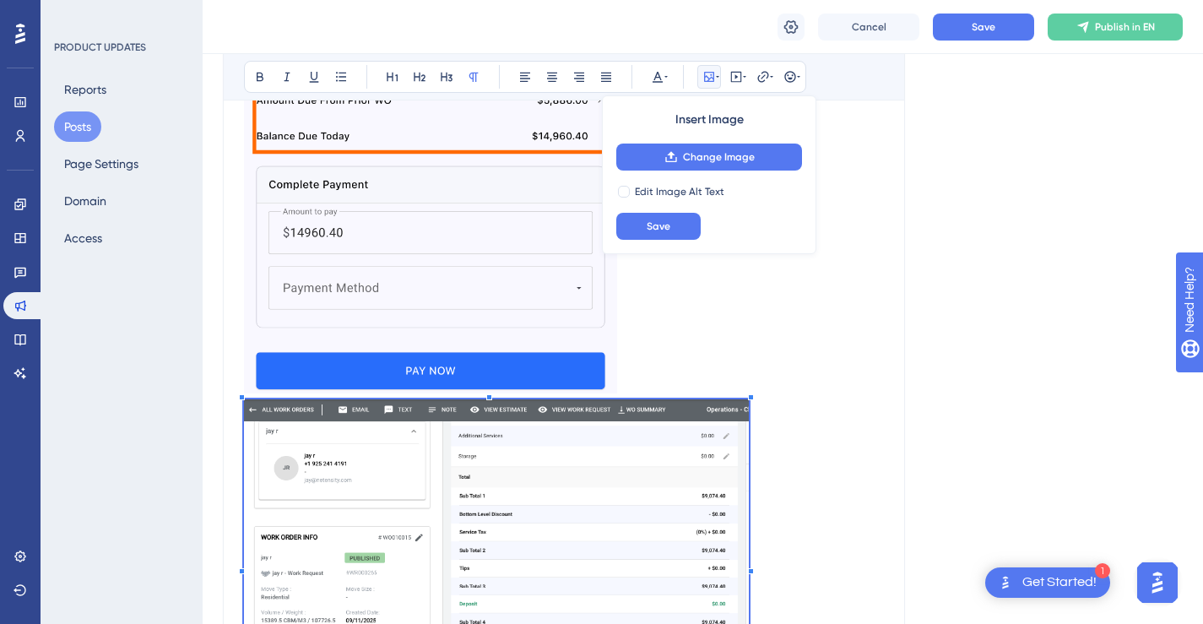
scroll to position [3140, 0]
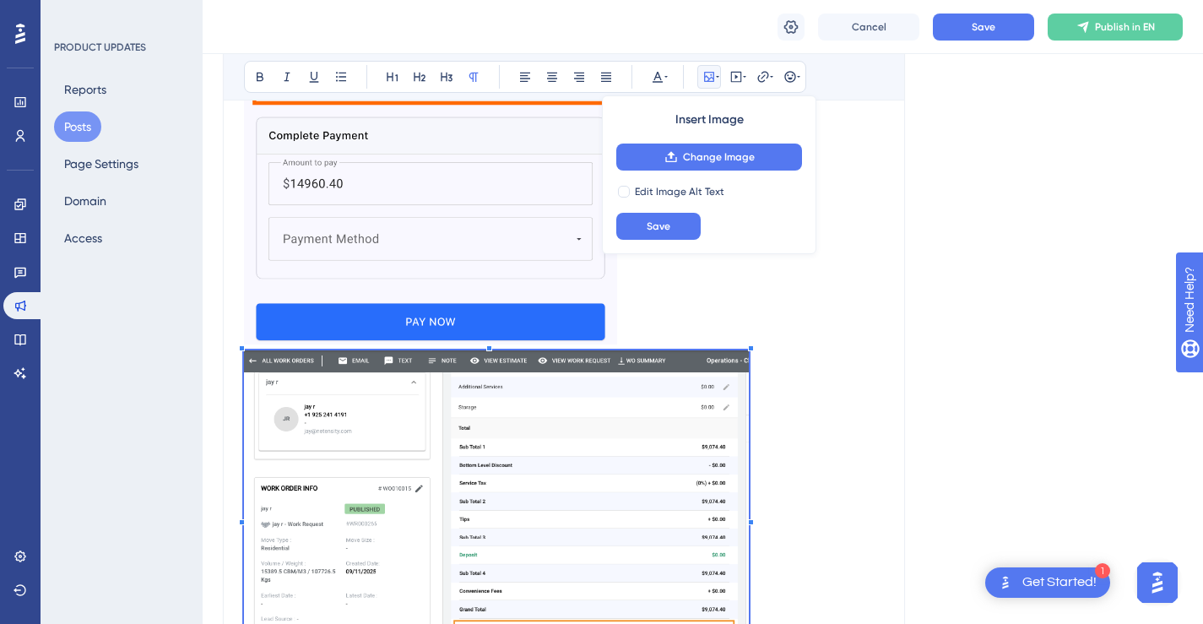
click at [748, 371] on img "To enrich screen reader interactions, please activate Accessibility in Grammarl…" at bounding box center [496, 515] width 505 height 331
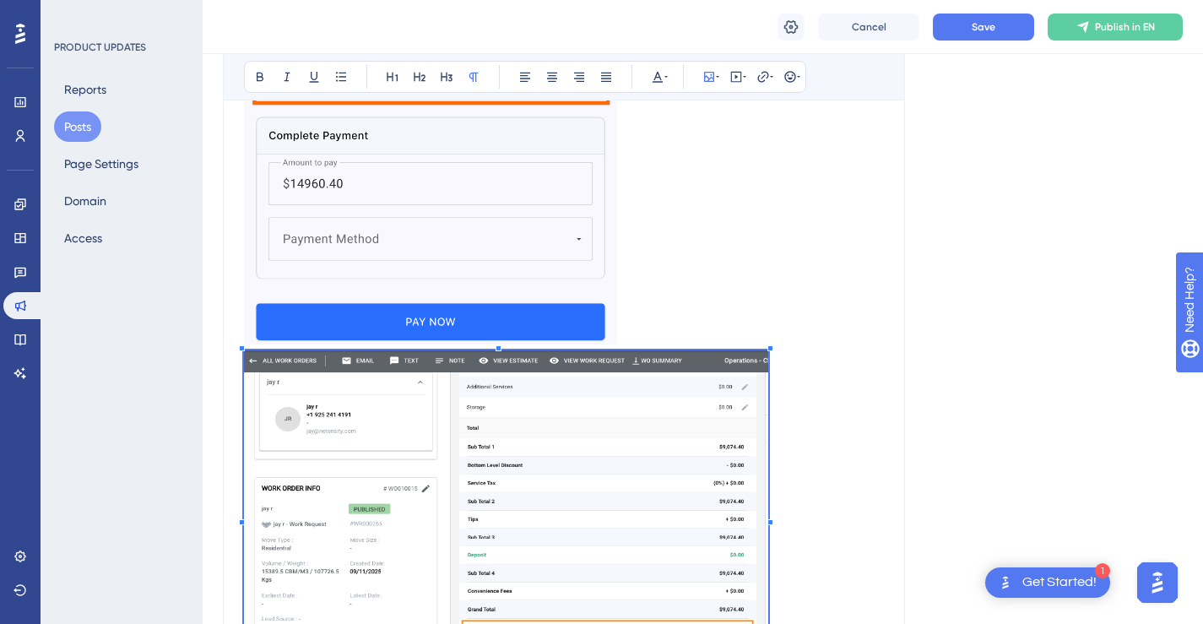
click at [769, 351] on div "To enrich screen reader interactions, please activate Accessibility in Grammarl…" at bounding box center [770, 348] width 6 height 6
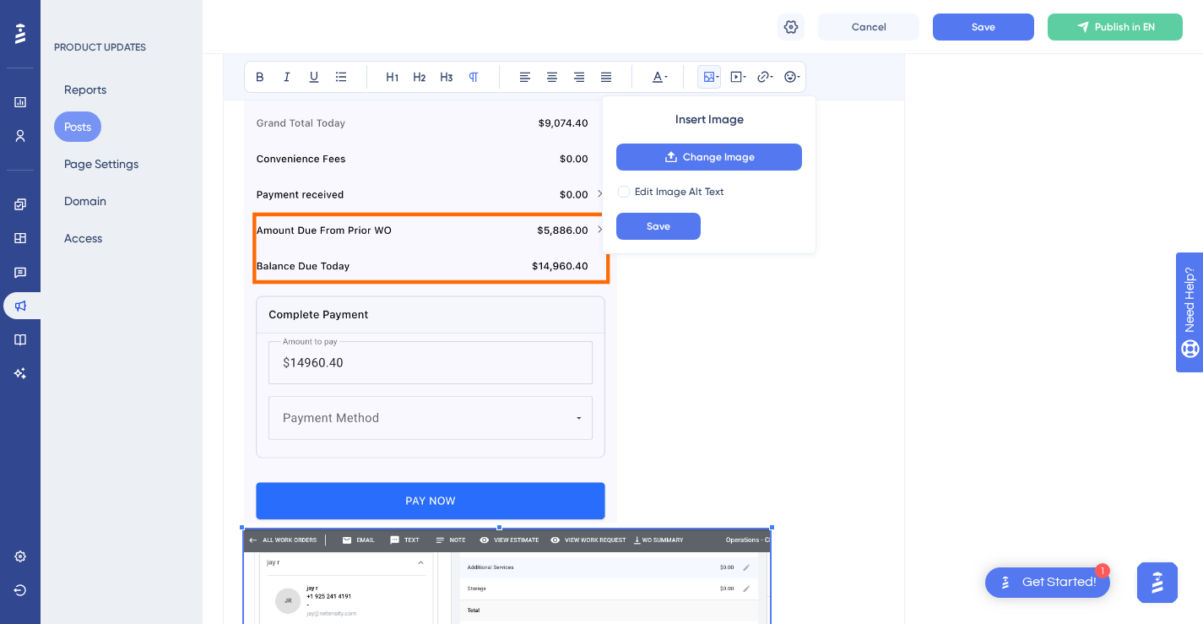
scroll to position [3250, 0]
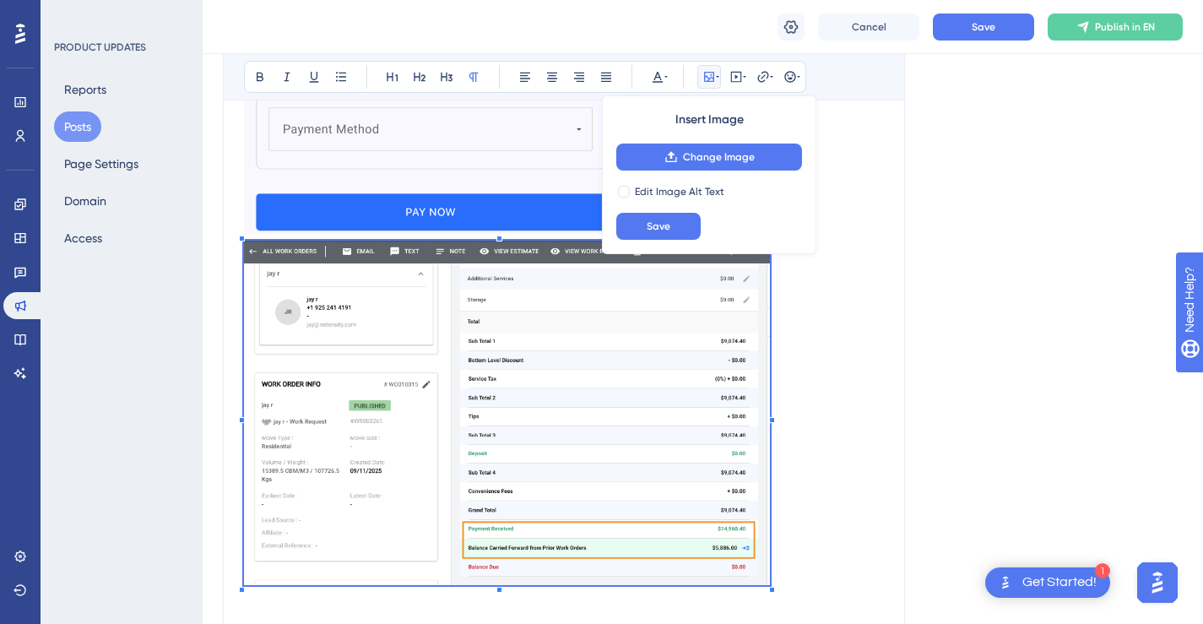
click at [740, 344] on img "To enrich screen reader interactions, please activate Accessibility in Grammarl…" at bounding box center [507, 413] width 526 height 344
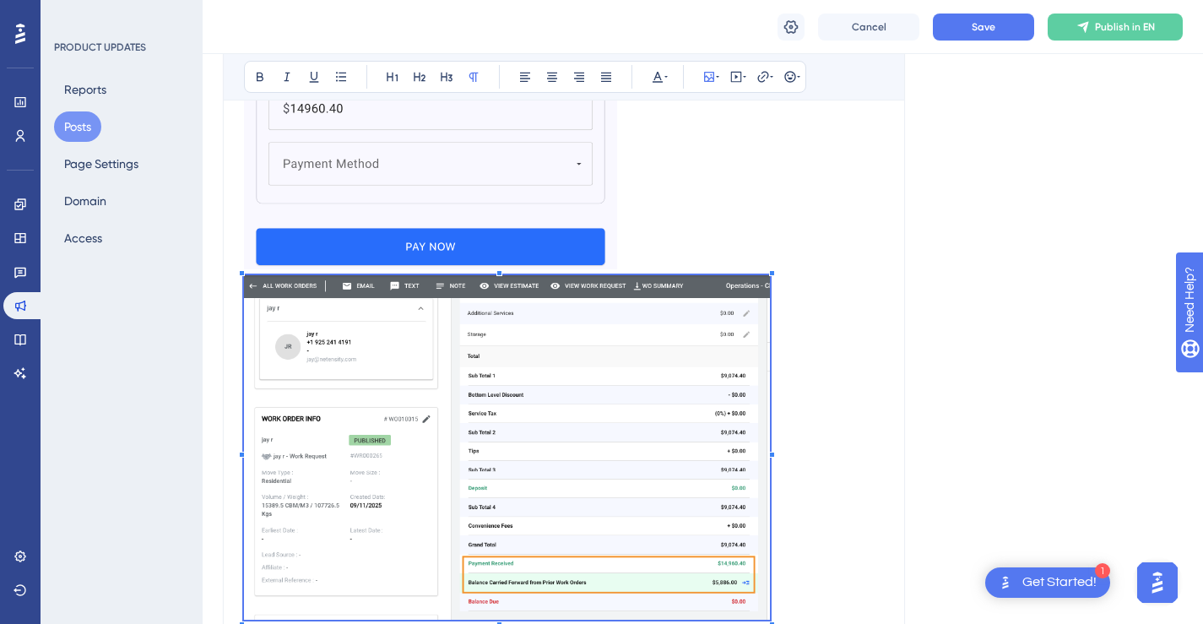
scroll to position [3207, 0]
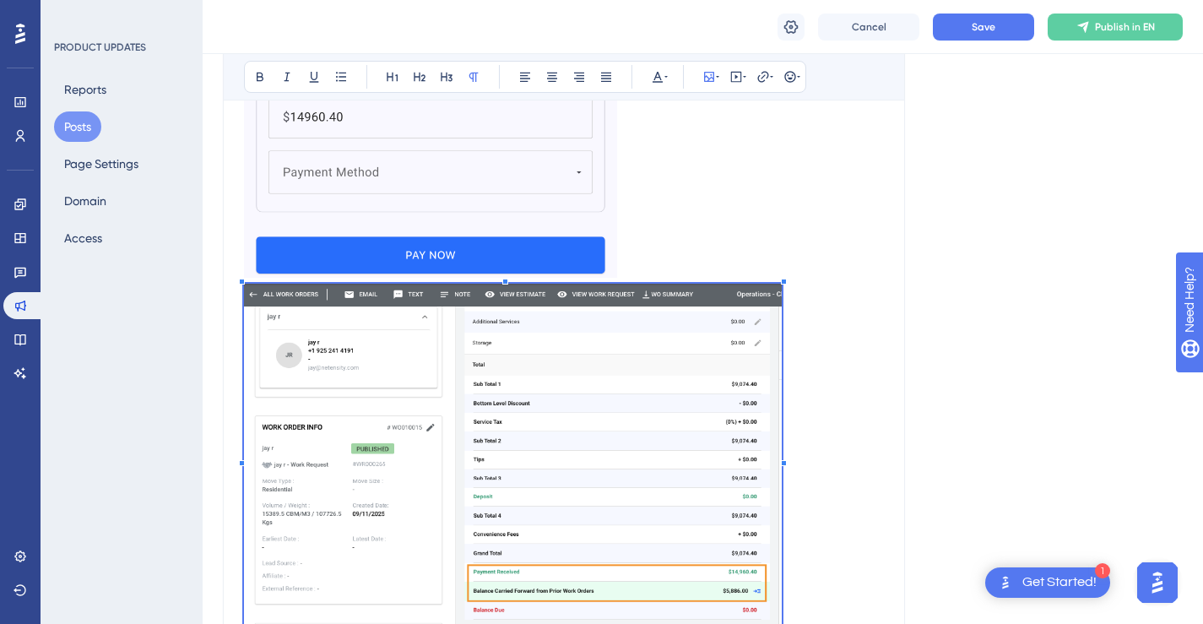
click at [781, 284] on div "To enrich screen reader interactions, please activate Accessibility in Grammarl…" at bounding box center [784, 282] width 6 height 6
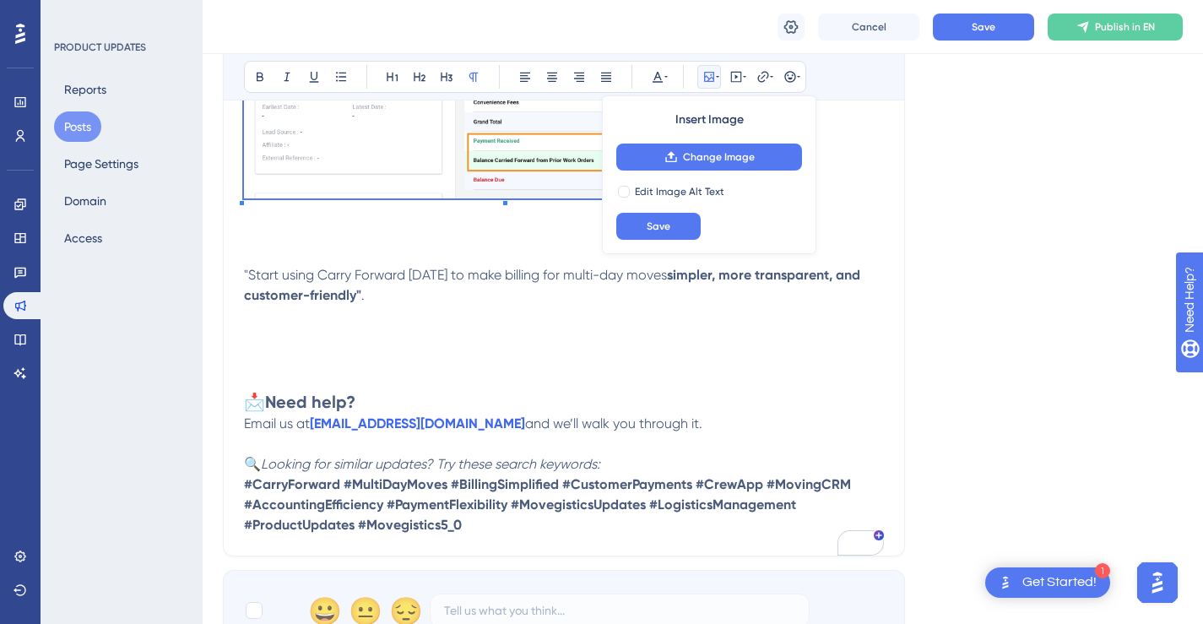
scroll to position [3642, 0]
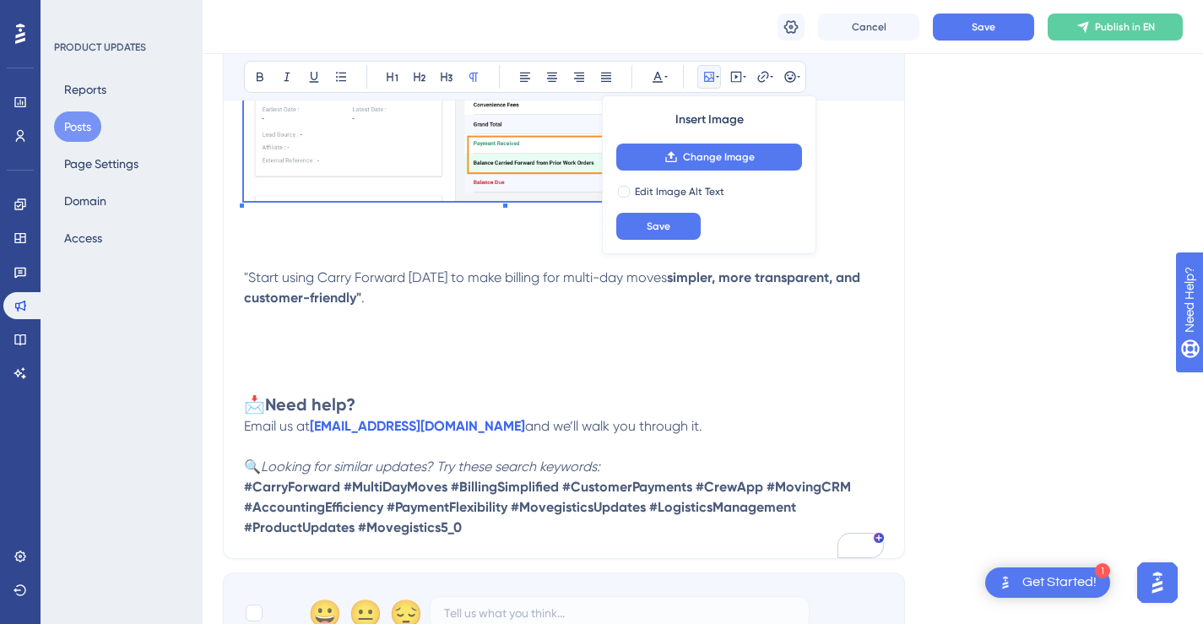
click at [728, 394] on h2 "📩 Need help?" at bounding box center [564, 392] width 640 height 47
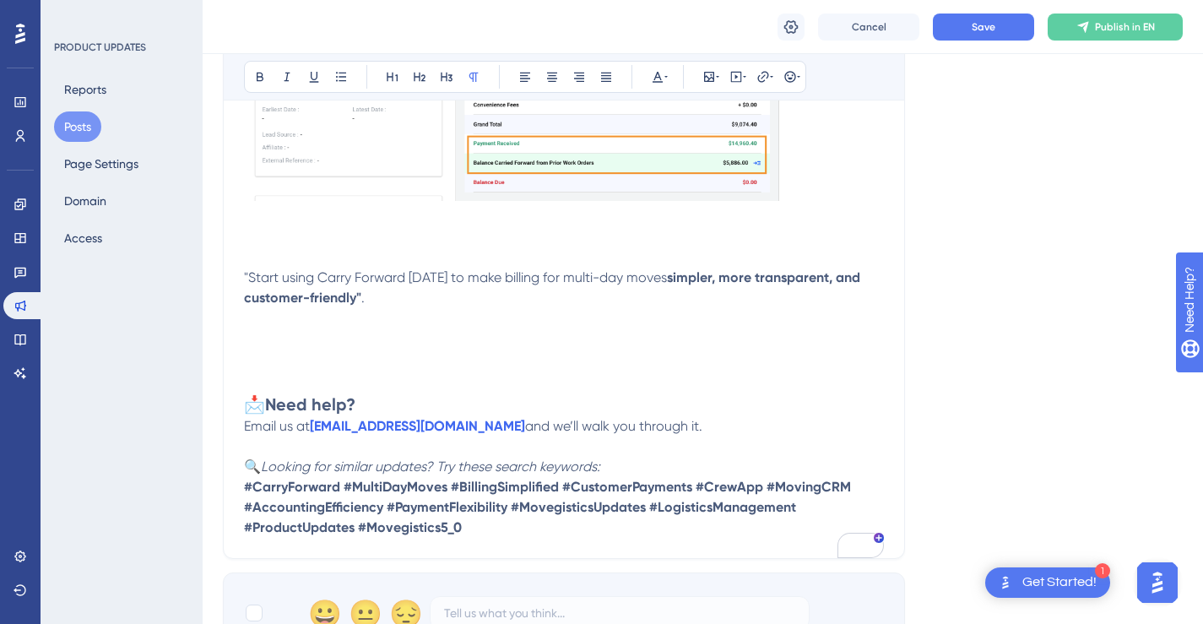
click at [668, 369] on p "To enrich screen reader interactions, please activate Accessibility in Grammarl…" at bounding box center [564, 348] width 640 height 41
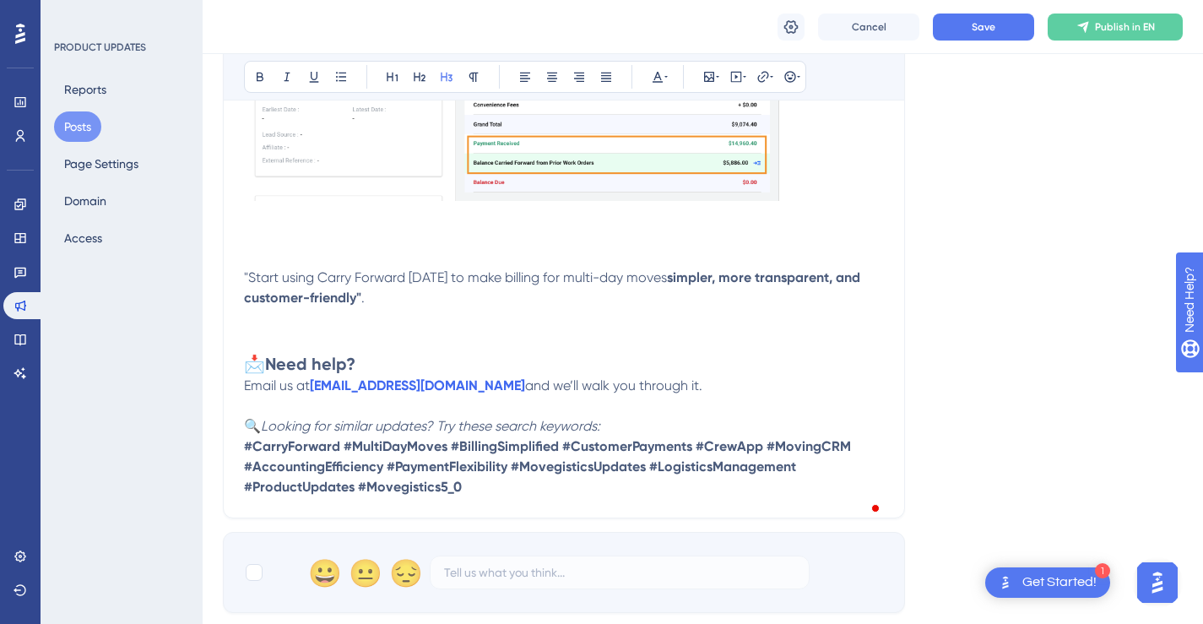
click at [649, 268] on p "To enrich screen reader interactions, please activate Accessibility in Grammarl…" at bounding box center [564, 257] width 640 height 20
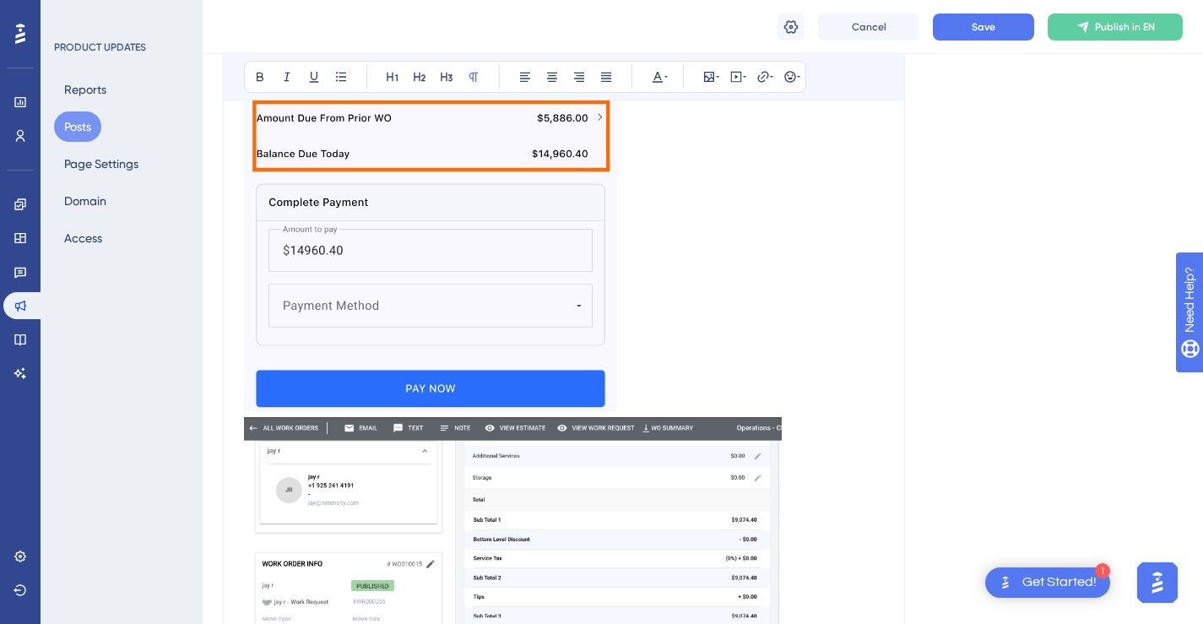
scroll to position [3102, 0]
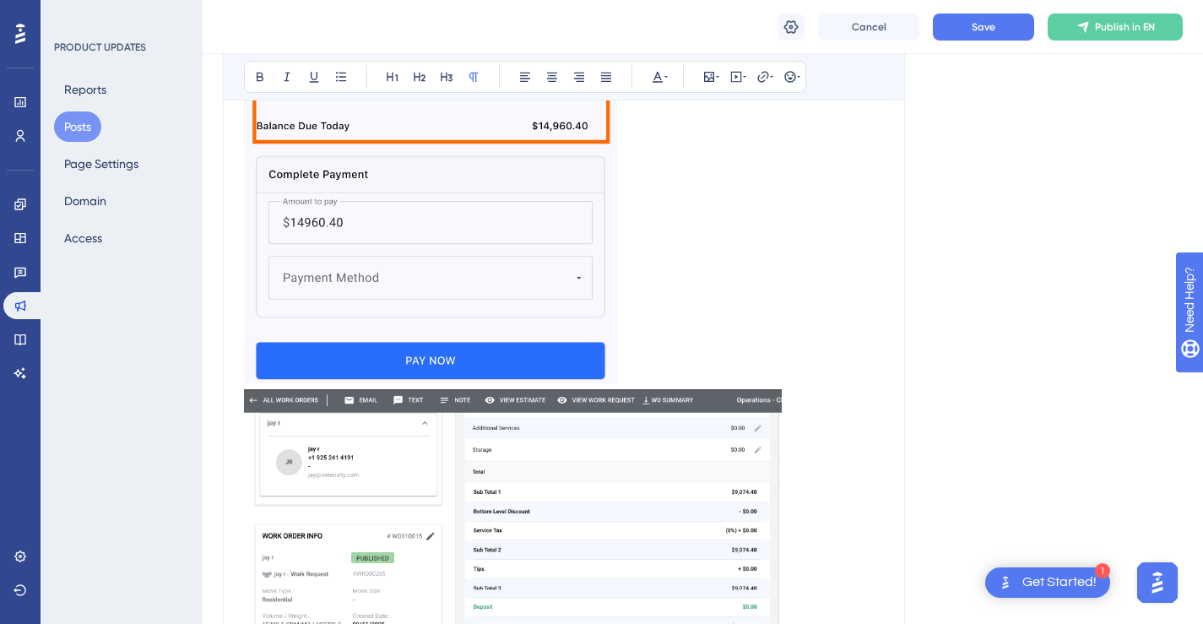
click at [770, 431] on img "To enrich screen reader interactions, please activate Accessibility in Grammarl…" at bounding box center [513, 565] width 538 height 352
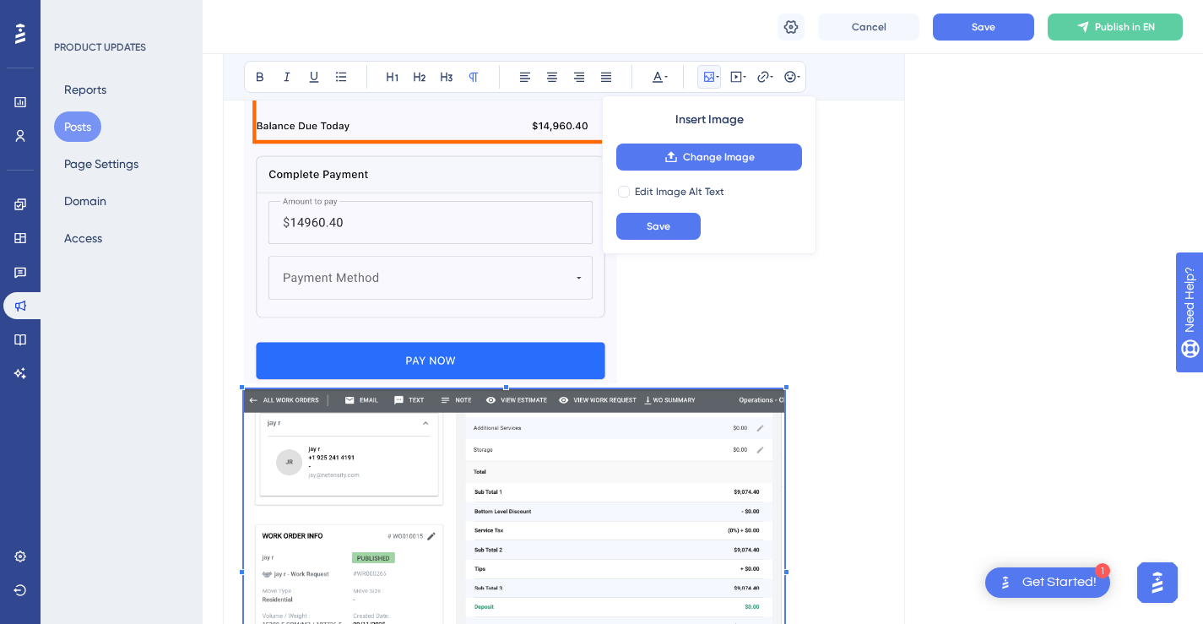
click at [784, 390] on div "To enrich screen reader interactions, please activate Accessibility in Grammarl…" at bounding box center [786, 387] width 6 height 6
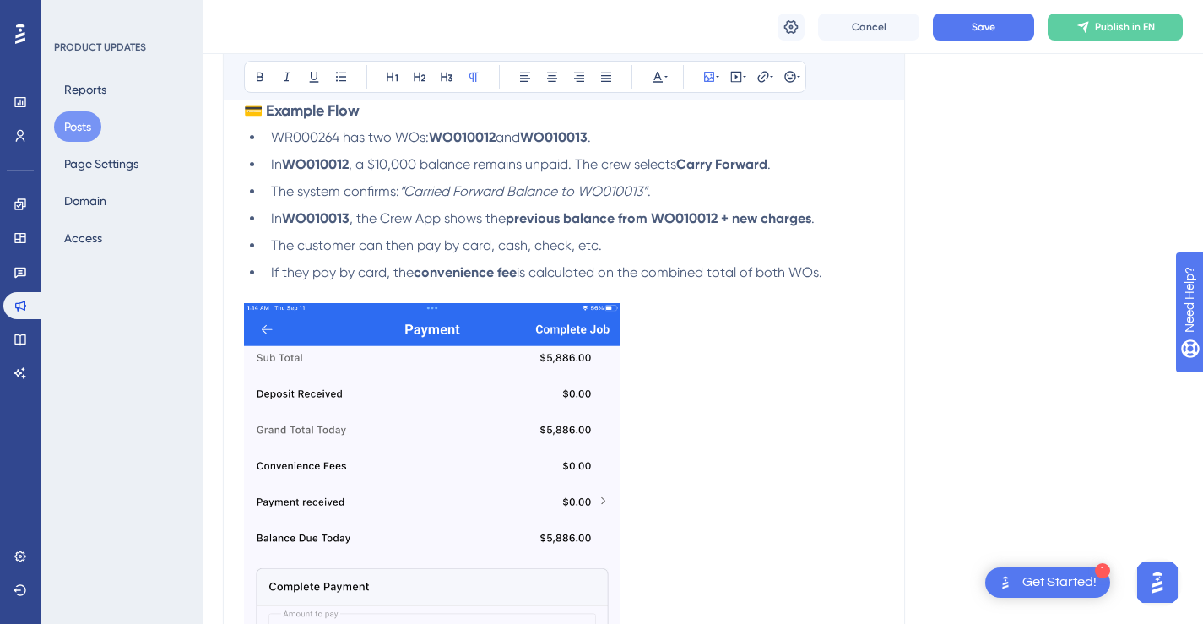
scroll to position [1148, 0]
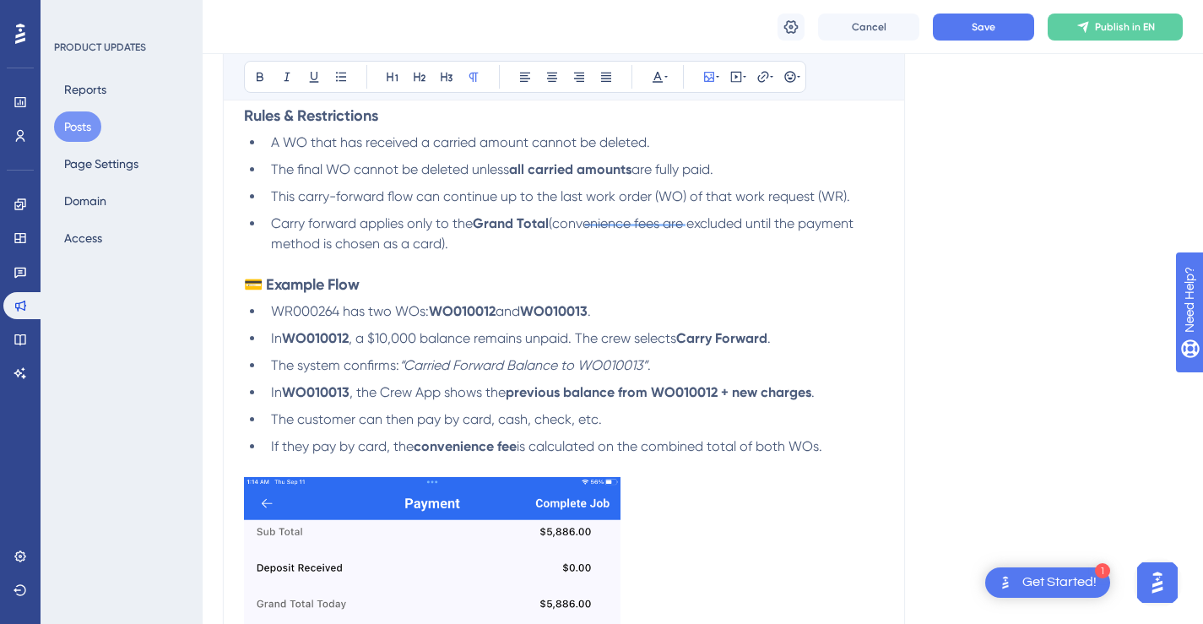
click at [475, 319] on strong "WO010012" at bounding box center [462, 311] width 67 height 16
click at [492, 319] on strong "WO010012" at bounding box center [462, 311] width 67 height 16
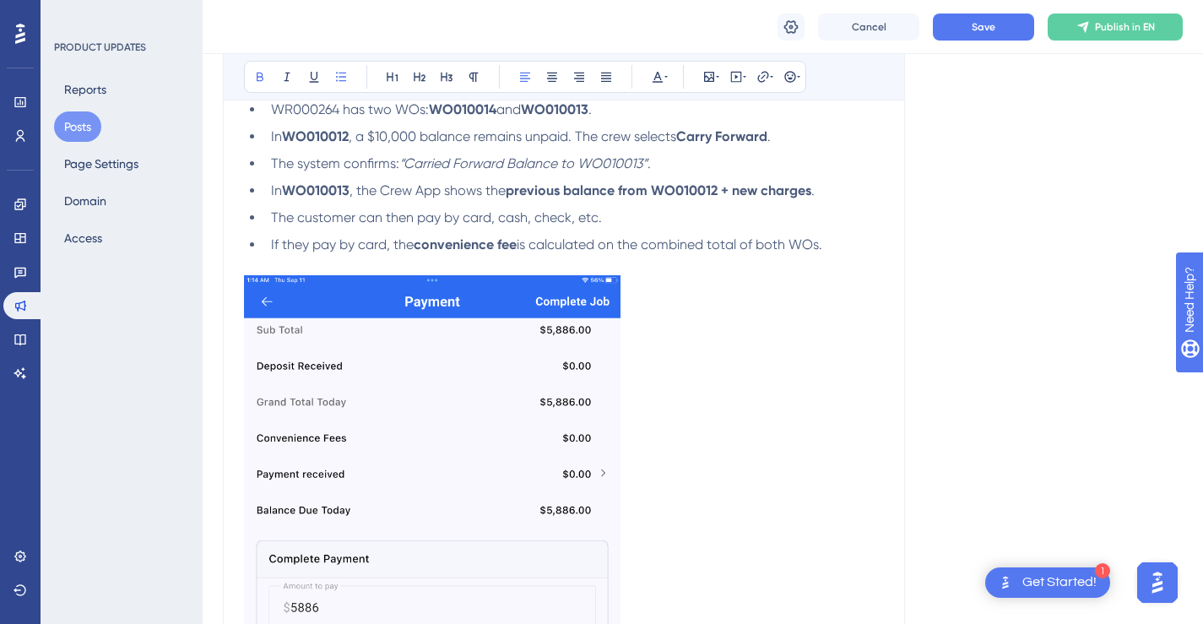
scroll to position [1303, 0]
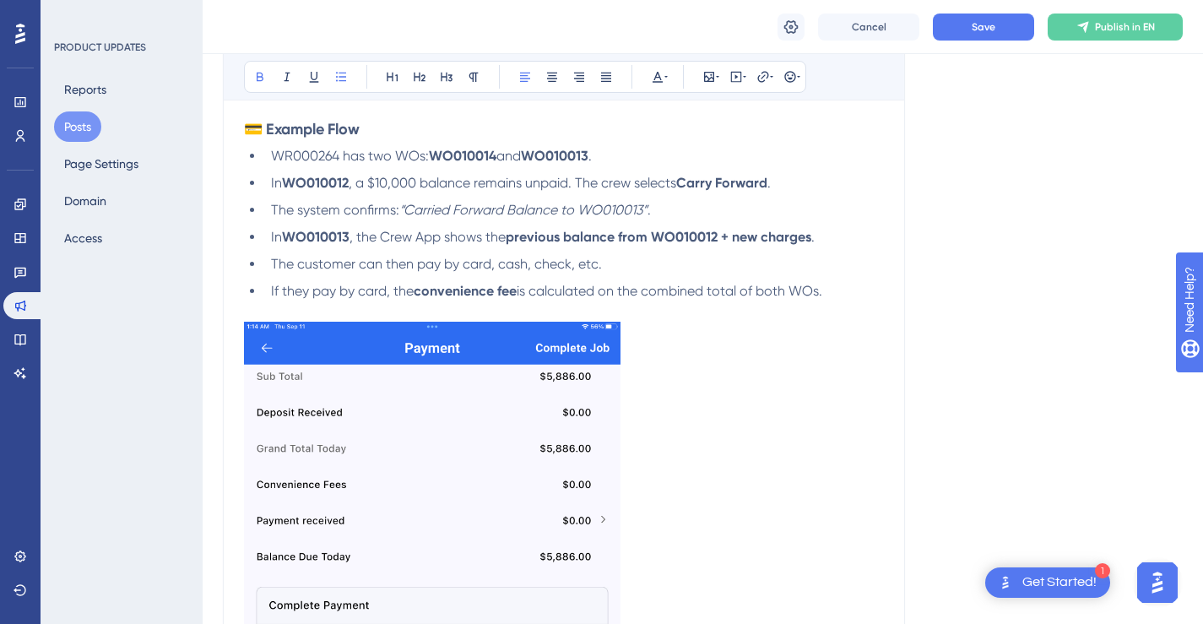
click at [588, 164] on strong "WO010013" at bounding box center [555, 156] width 68 height 16
click at [349, 191] on strong "WO010012" at bounding box center [315, 183] width 67 height 16
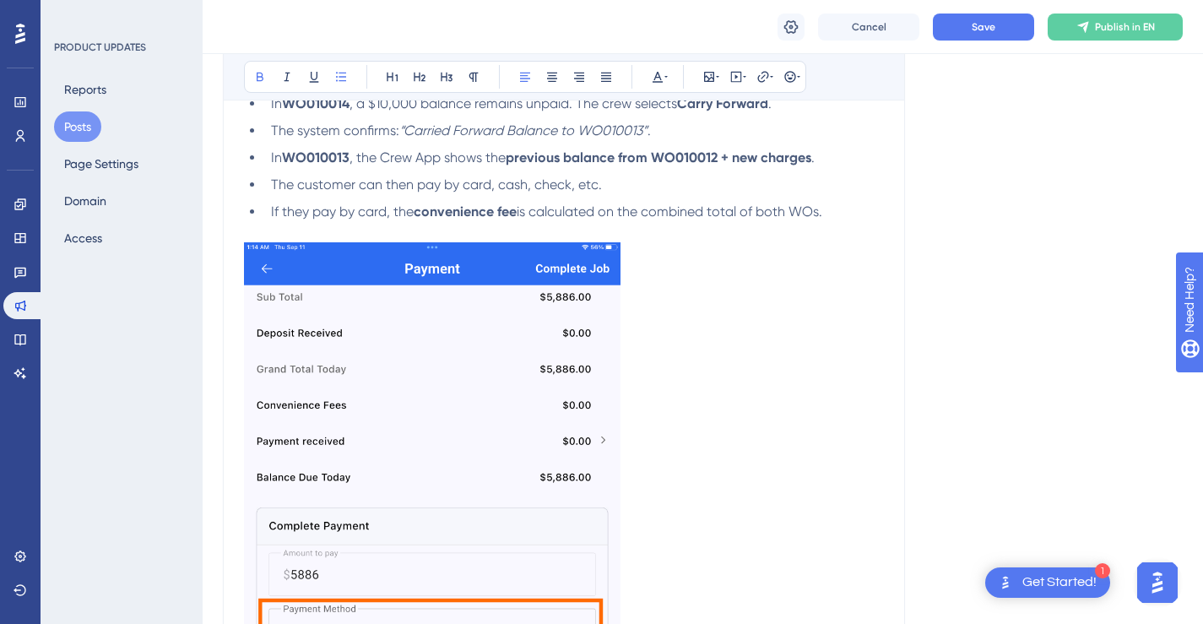
scroll to position [1225, 0]
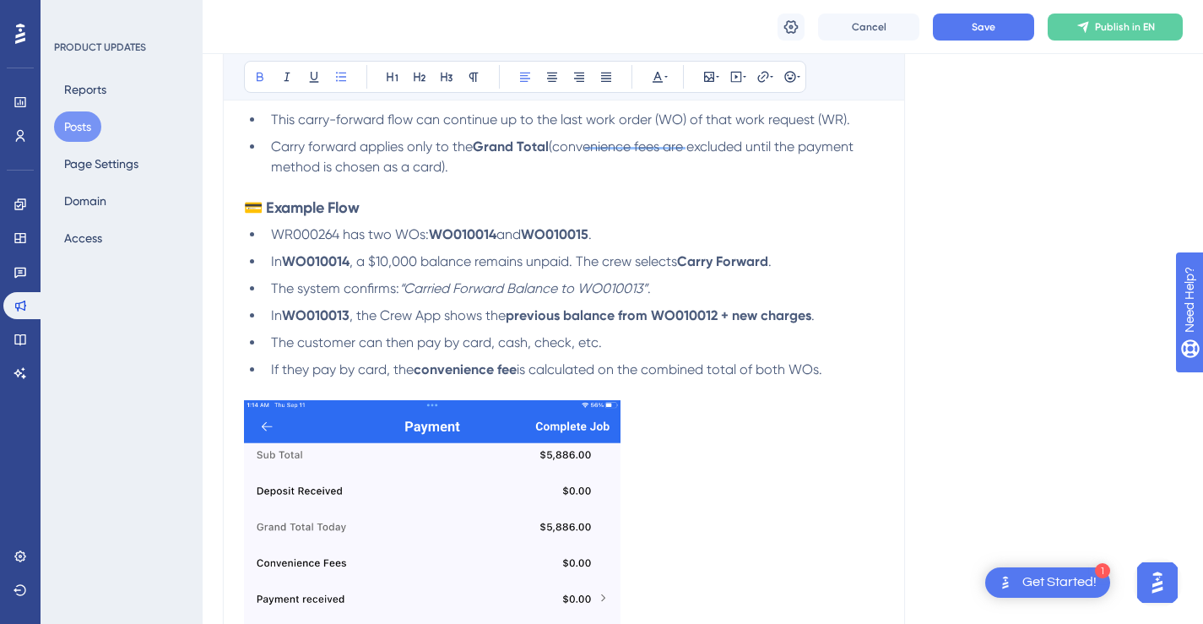
click at [416, 269] on span ", a $10,000 balance remains unpaid. The crew selects" at bounding box center [513, 261] width 328 height 16
click at [387, 269] on span ", a $10,886 balance remains unpaid. The crew selects" at bounding box center [511, 261] width 324 height 16
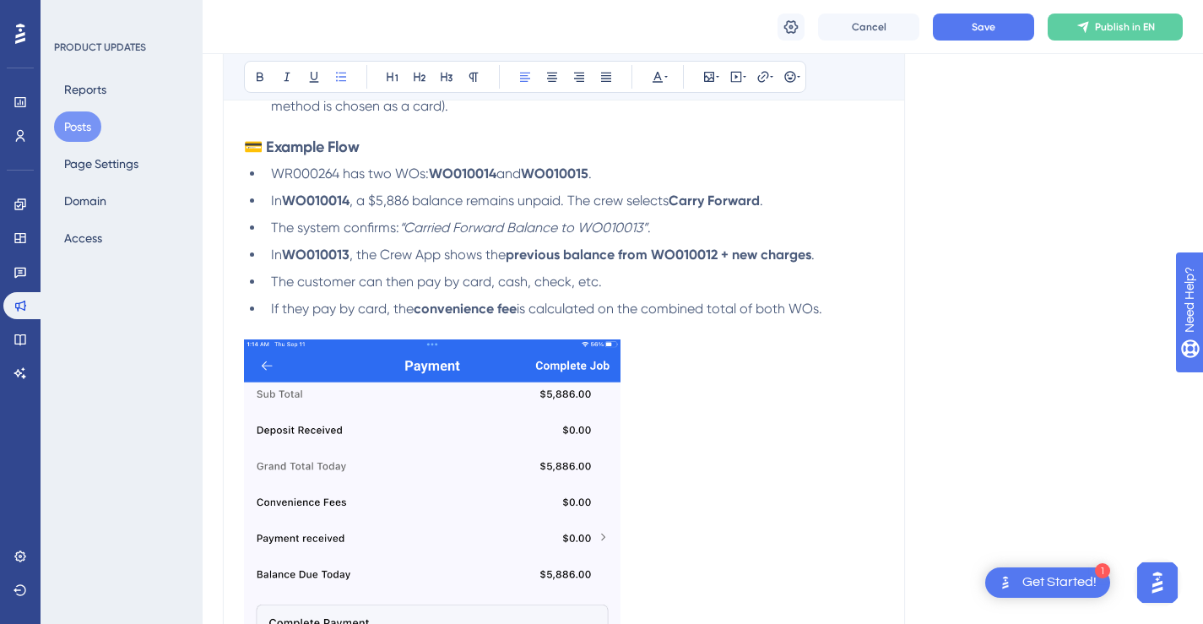
scroll to position [1303, 0]
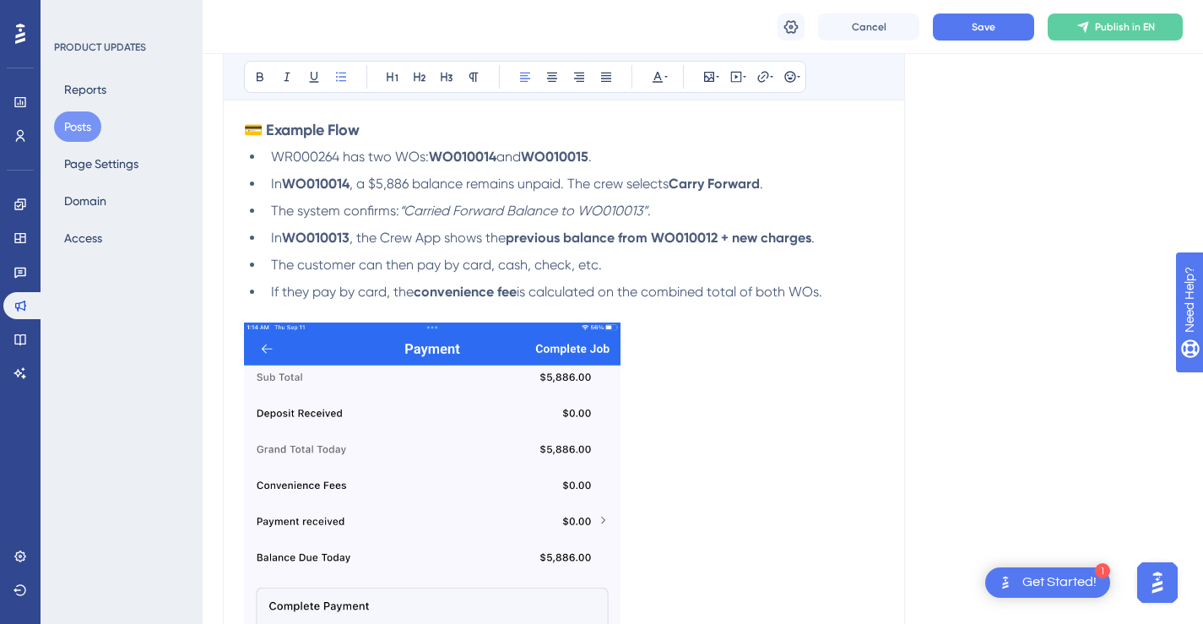
click at [647, 219] on em "“Carried Forward Balance to WO010013”" at bounding box center [523, 211] width 248 height 16
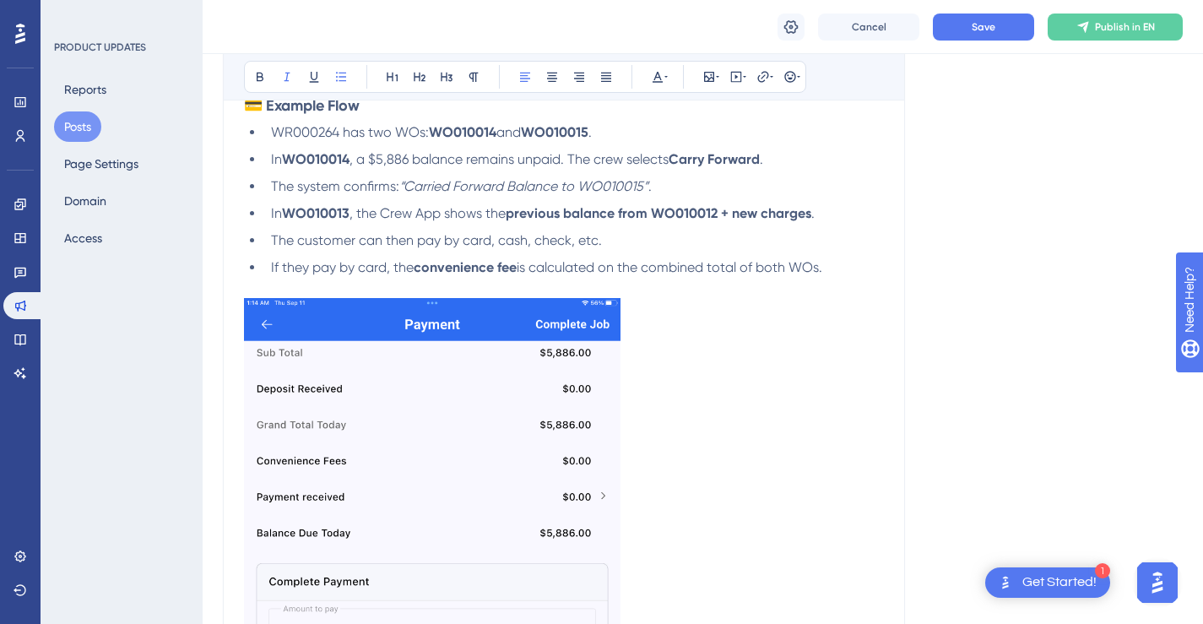
scroll to position [1342, 0]
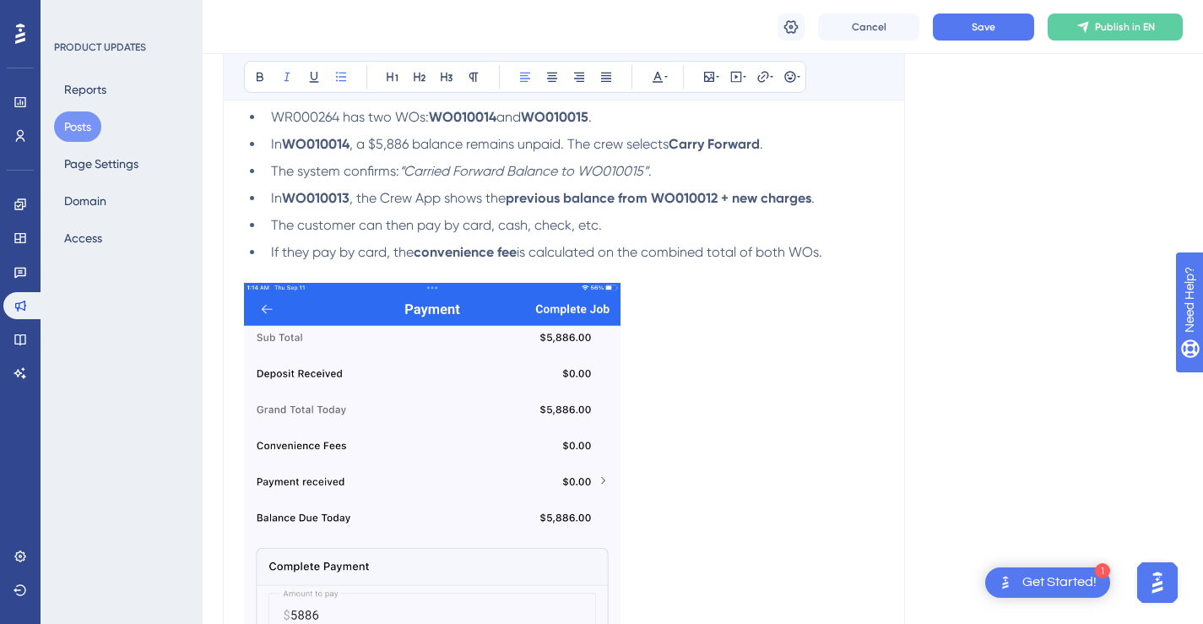
click at [349, 206] on strong "WO010013" at bounding box center [316, 198] width 68 height 16
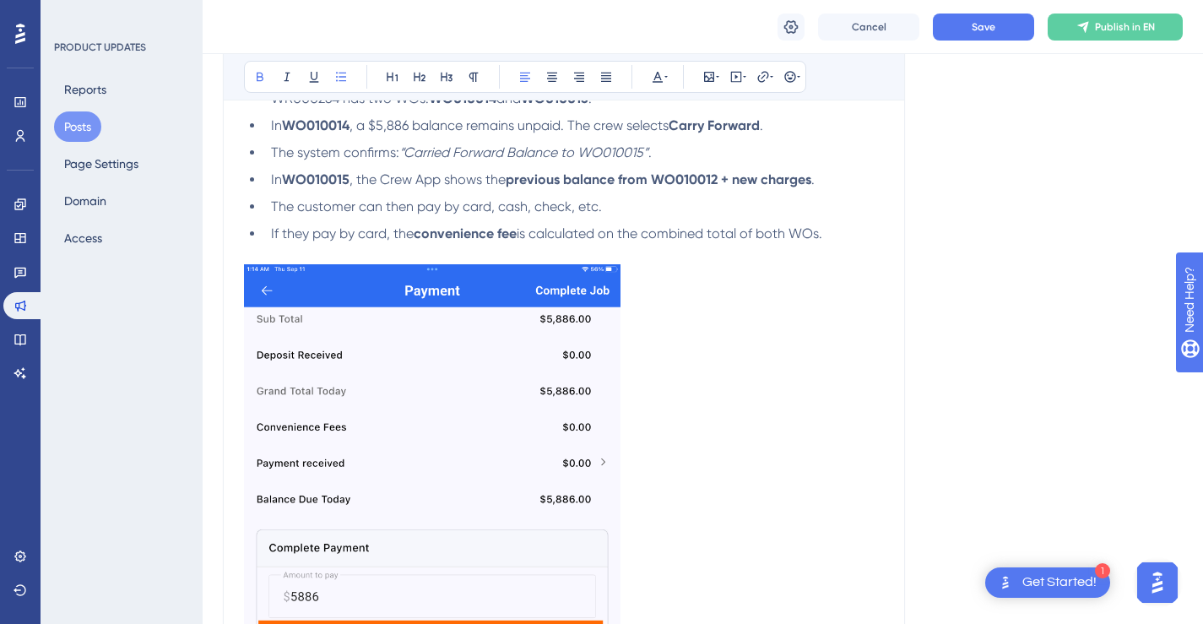
scroll to position [1362, 0]
click at [717, 187] on strong "previous balance from WO010012 + new charges" at bounding box center [659, 179] width 306 height 16
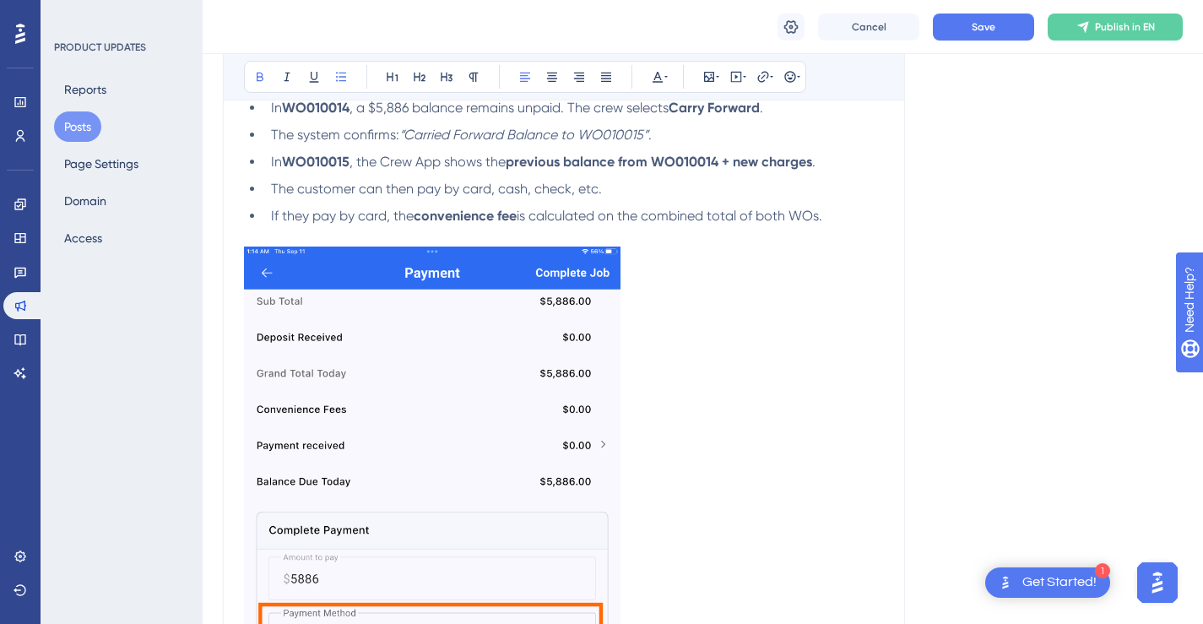
scroll to position [1296, 0]
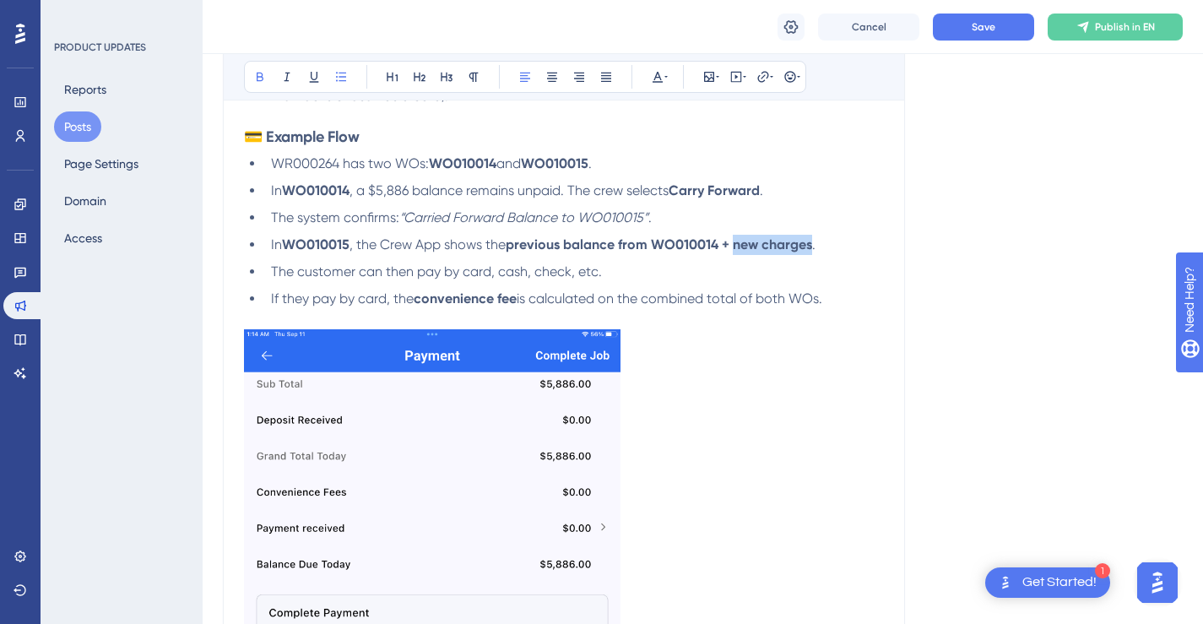
drag, startPoint x: 815, startPoint y: 265, endPoint x: 740, endPoint y: 265, distance: 75.1
click at [740, 255] on li "In WO010015 , the Crew App shows the previous balance from WO010014 + new charg…" at bounding box center [574, 245] width 620 height 20
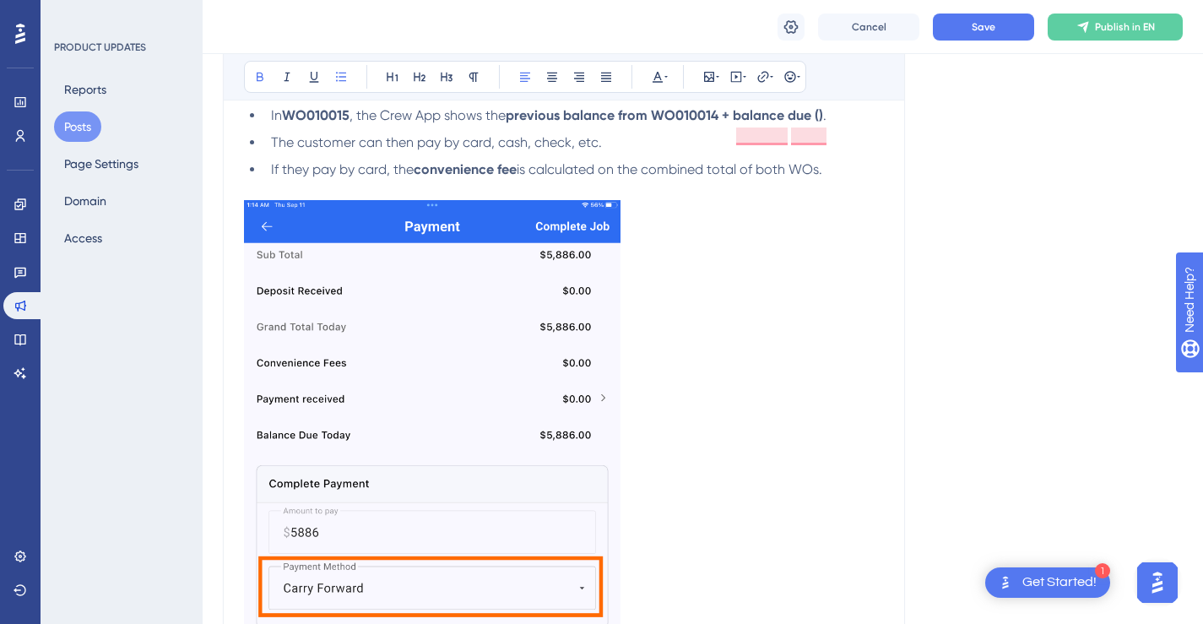
scroll to position [1254, 0]
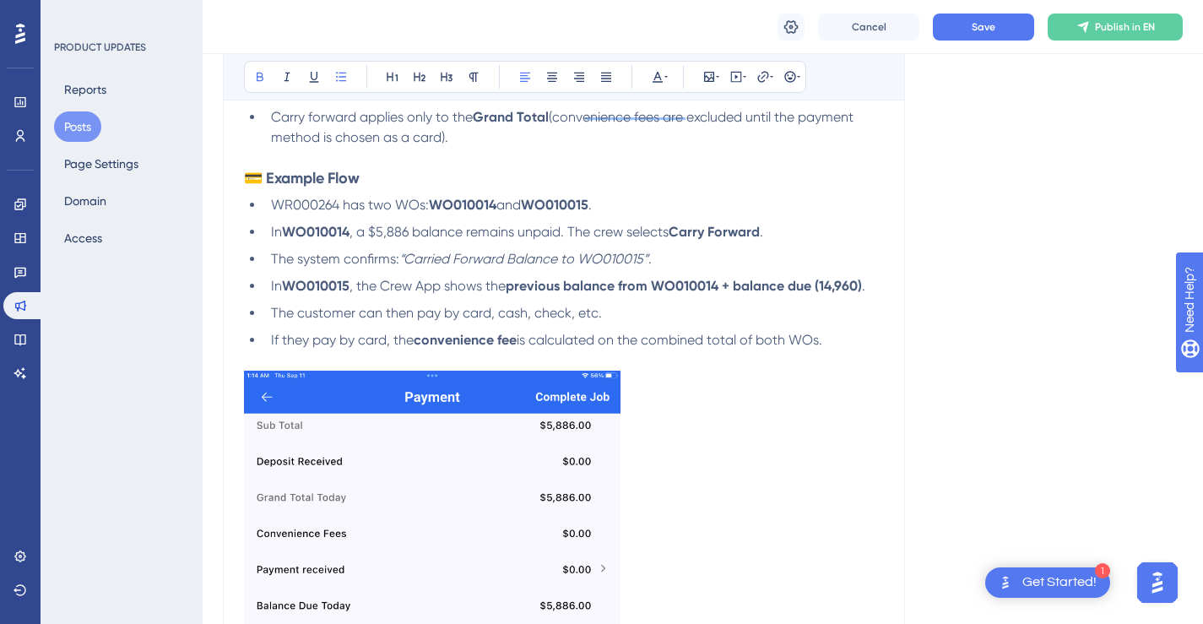
click at [822, 294] on strong "previous balance from WO010014 + balance due (14,960)" at bounding box center [684, 286] width 356 height 16
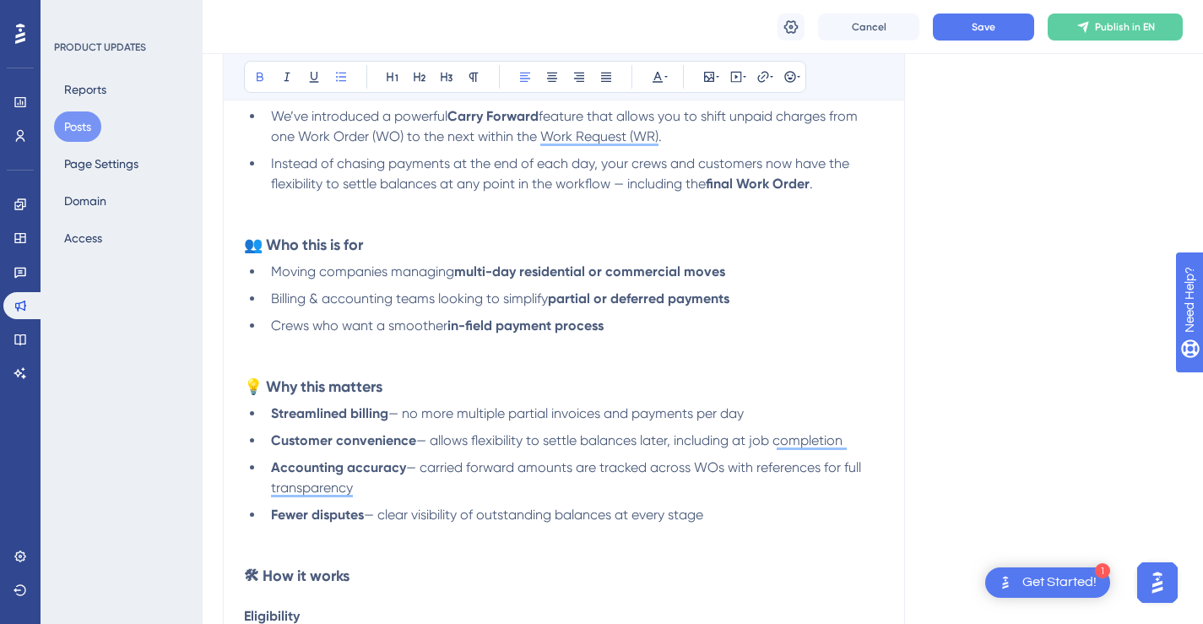
scroll to position [0, 1]
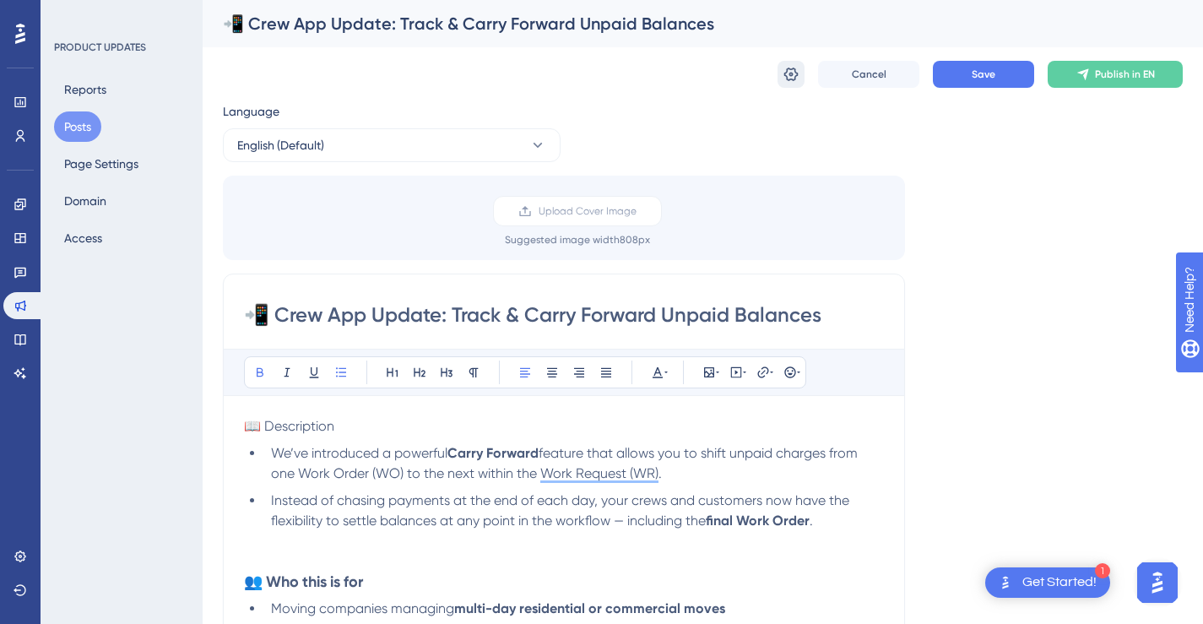
click at [787, 76] on icon at bounding box center [791, 74] width 17 height 17
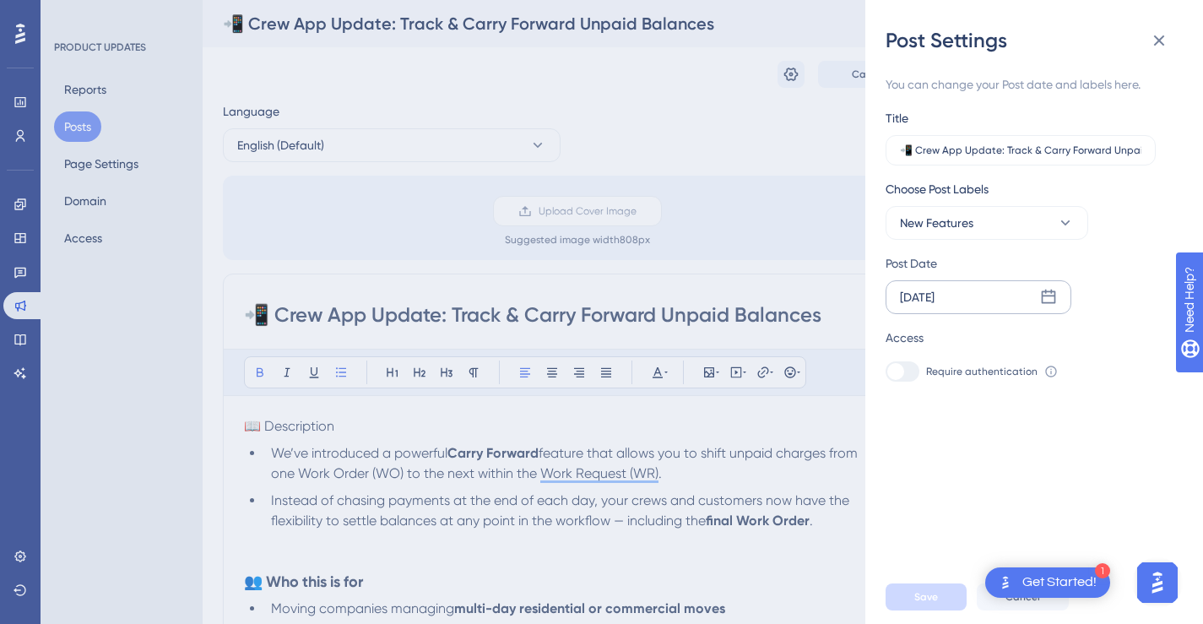
click at [984, 309] on div "[DATE]" at bounding box center [979, 297] width 186 height 34
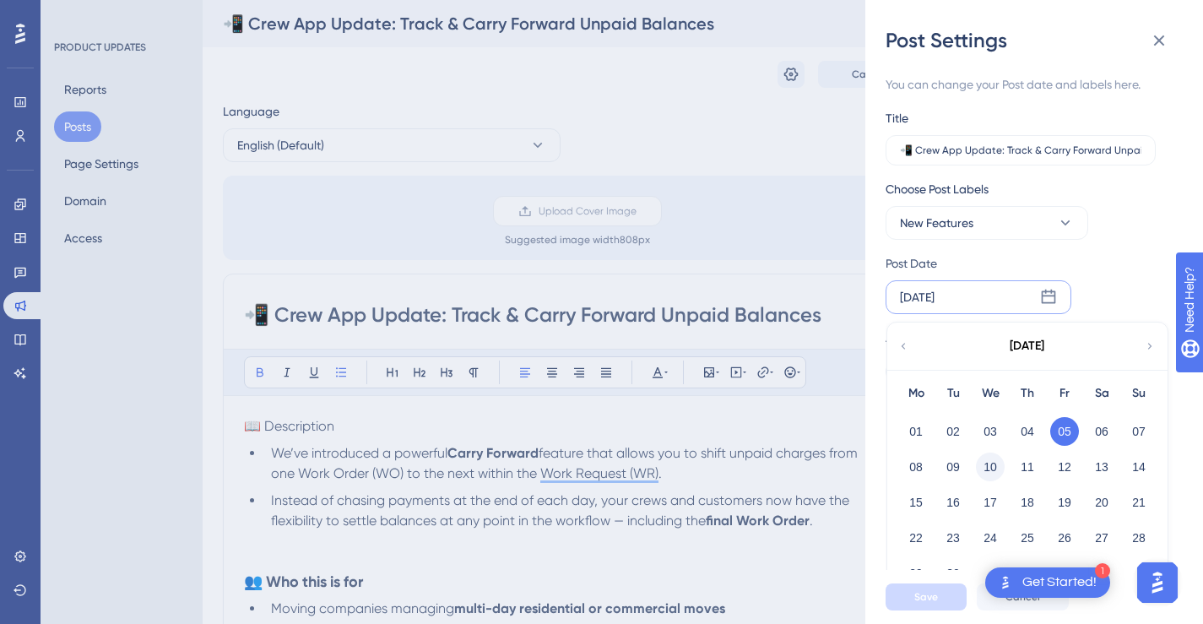
click at [993, 464] on button "10" at bounding box center [990, 466] width 29 height 29
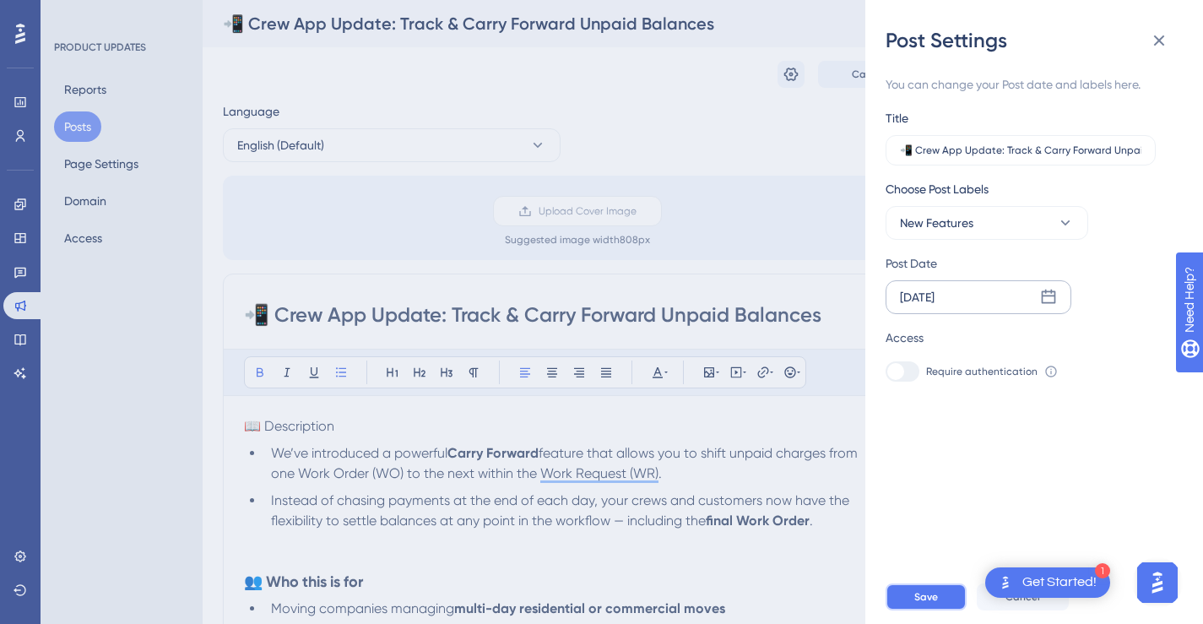
click at [931, 602] on span "Save" at bounding box center [926, 597] width 24 height 14
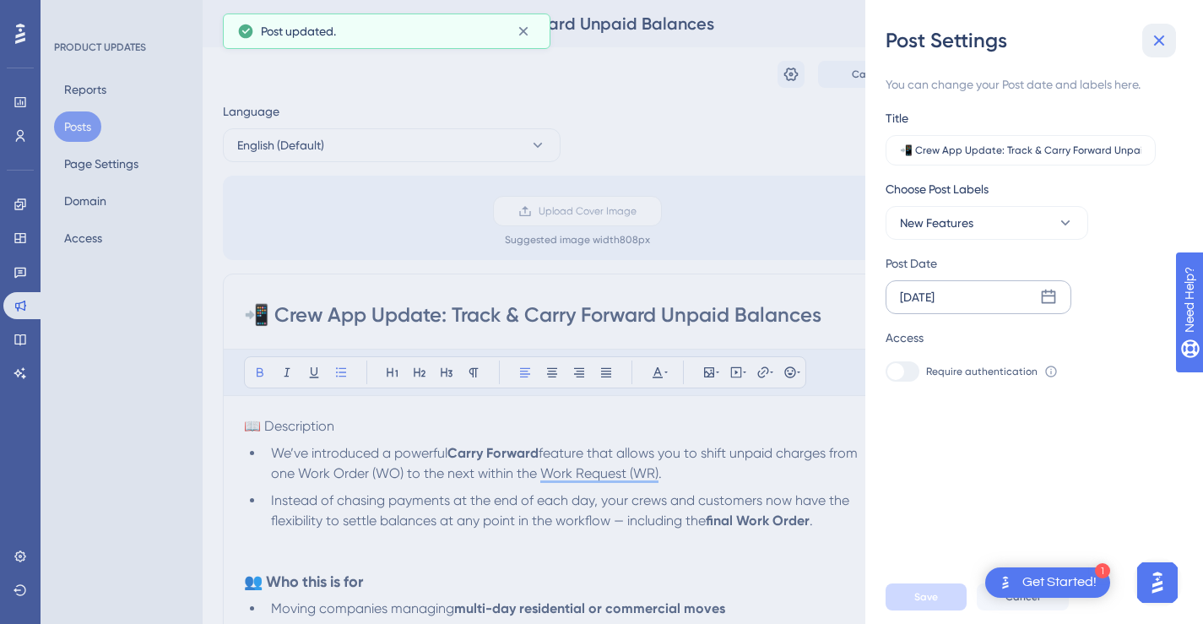
click at [1165, 45] on icon at bounding box center [1159, 40] width 20 height 20
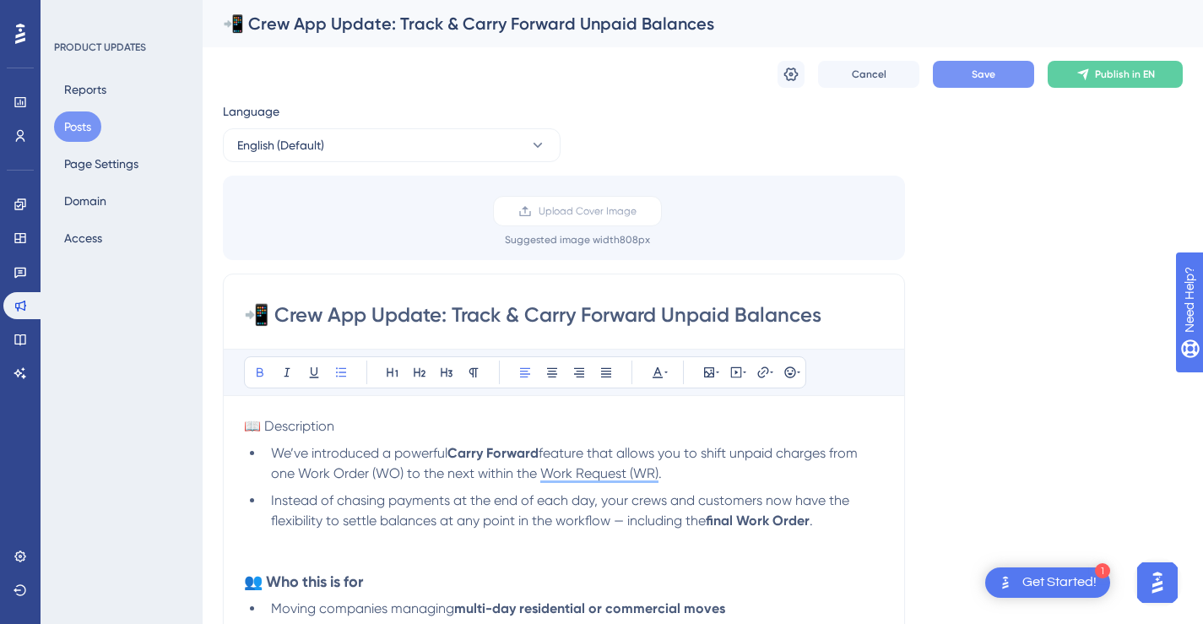
click at [990, 78] on span "Save" at bounding box center [984, 75] width 24 height 14
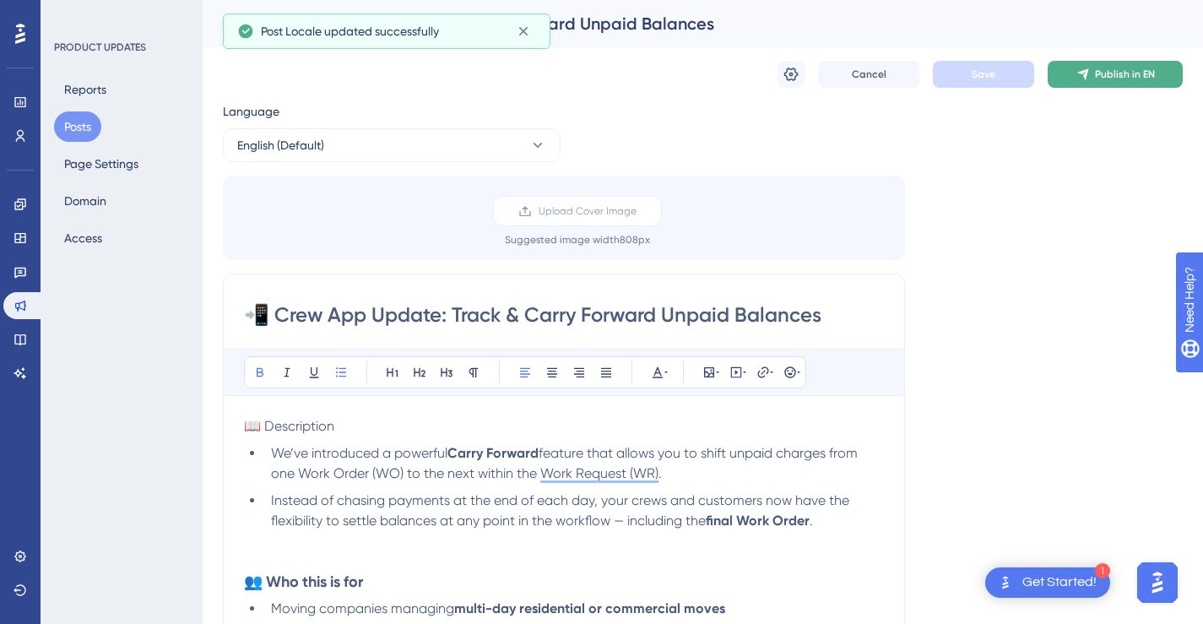
click at [1078, 79] on icon at bounding box center [1083, 75] width 14 height 14
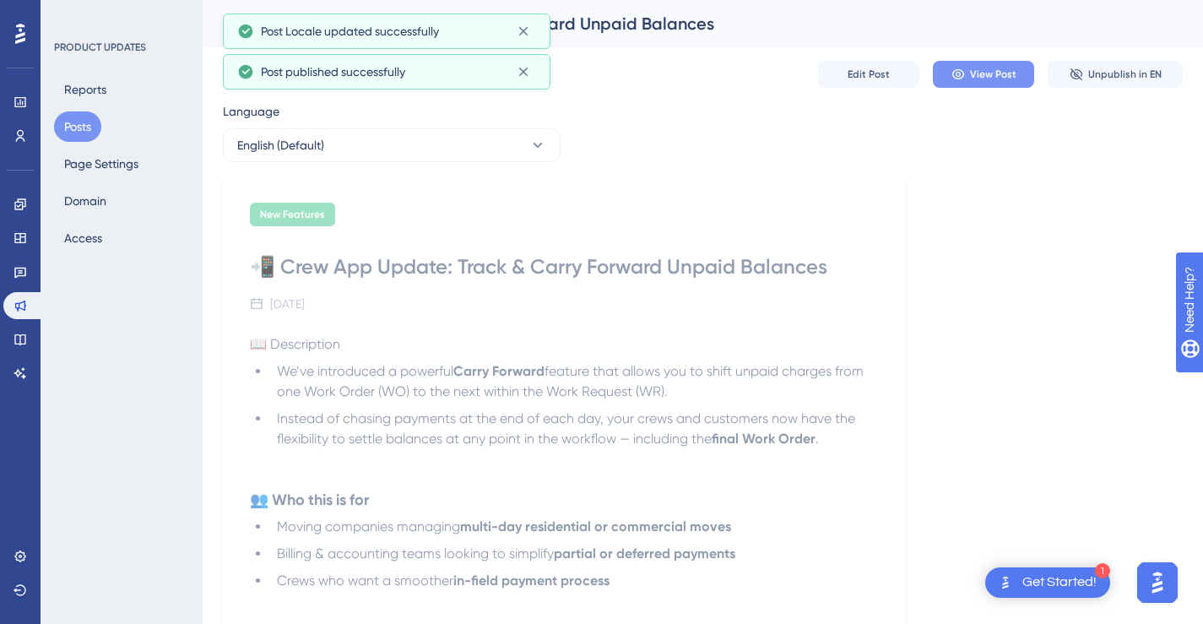
click at [1002, 79] on span "View Post" at bounding box center [993, 75] width 46 height 14
